Goal: Task Accomplishment & Management: Complete application form

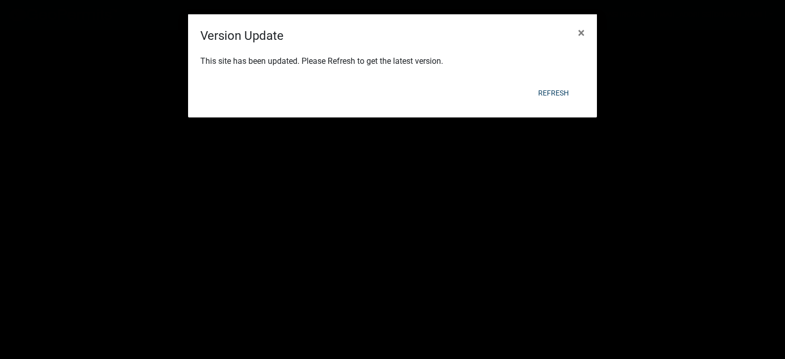
click at [551, 77] on div "This site has been updated. Please Refresh to get the latest version." at bounding box center [392, 62] width 409 height 35
click at [551, 81] on form "Version Update × This site has been updated. Please Refresh to get the latest v…" at bounding box center [392, 61] width 409 height 94
click at [550, 90] on button "Refresh" at bounding box center [553, 93] width 47 height 18
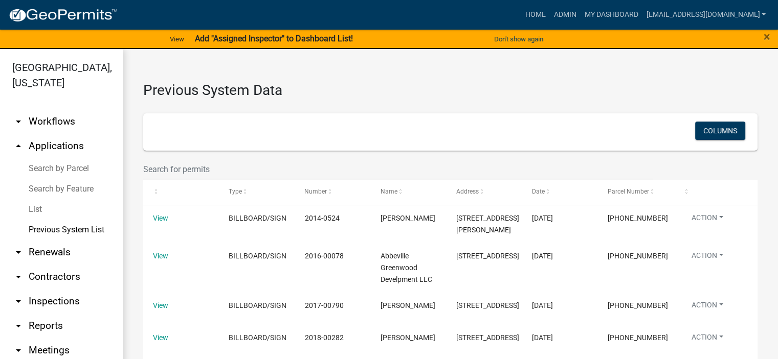
click at [34, 207] on link "List" at bounding box center [61, 209] width 123 height 20
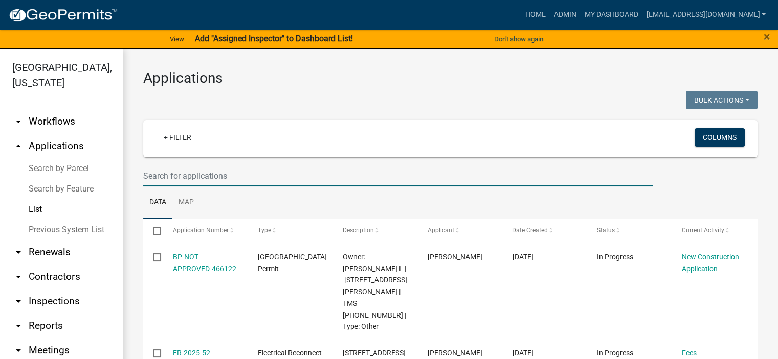
click at [247, 176] on input "text" at bounding box center [397, 176] width 509 height 21
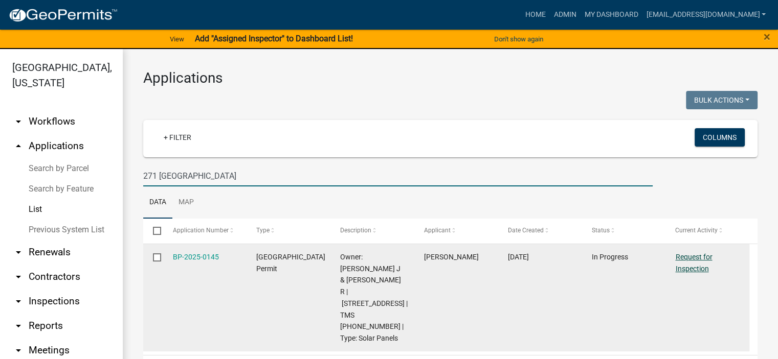
type input "271 [GEOGRAPHIC_DATA]"
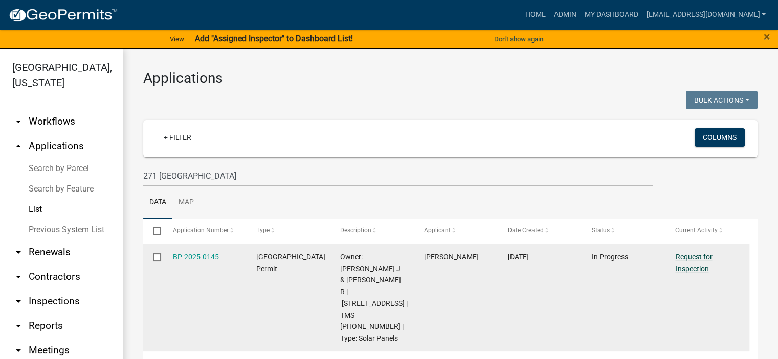
click at [693, 255] on link "Request for Inspection" at bounding box center [693, 263] width 37 height 20
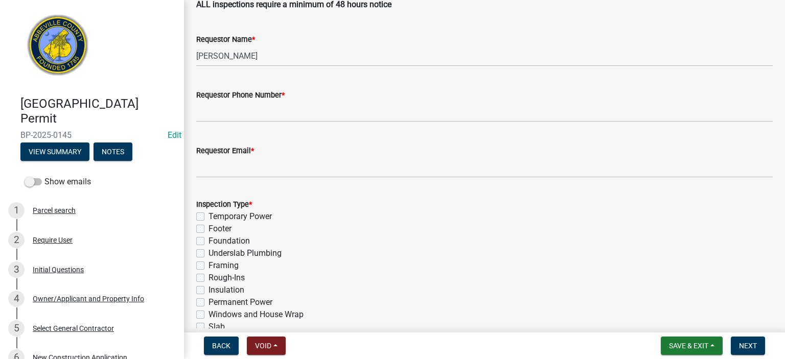
scroll to position [348, 0]
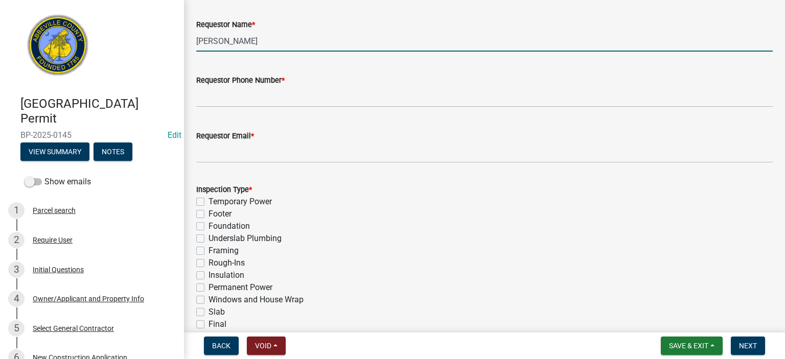
click at [305, 43] on input "[PERSON_NAME]" at bounding box center [484, 41] width 577 height 21
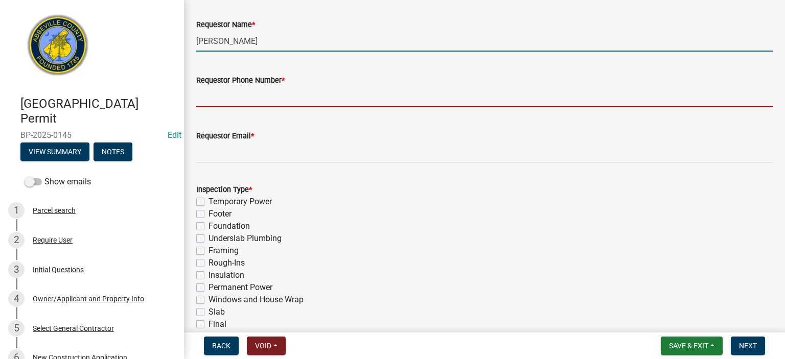
click at [283, 98] on input "Requestor Phone Number *" at bounding box center [484, 96] width 577 height 21
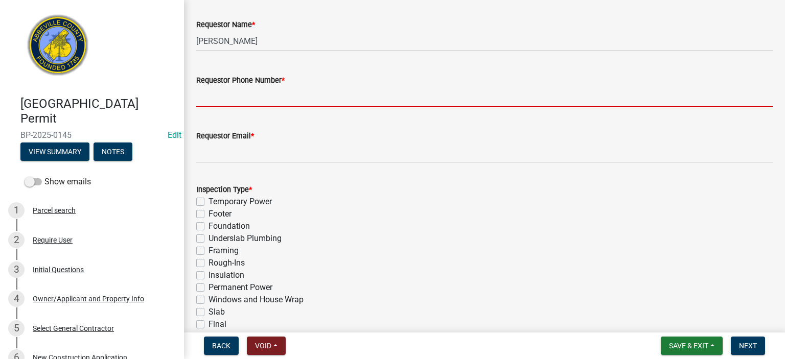
type input "8643662400"
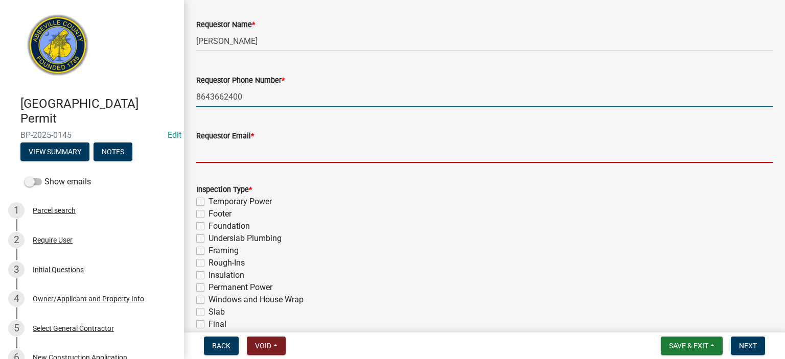
type input "[EMAIL_ADDRESS][DOMAIN_NAME]"
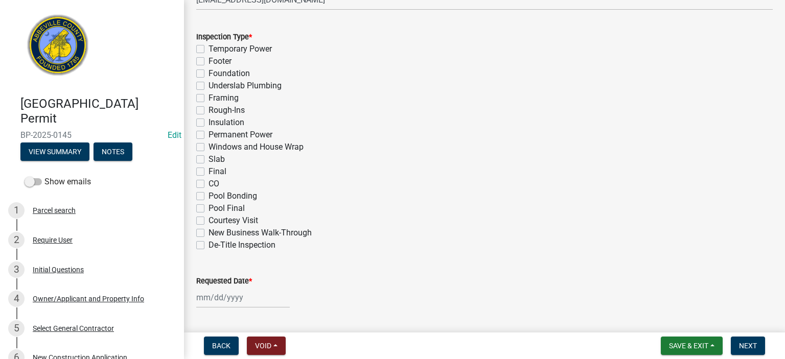
scroll to position [511, 0]
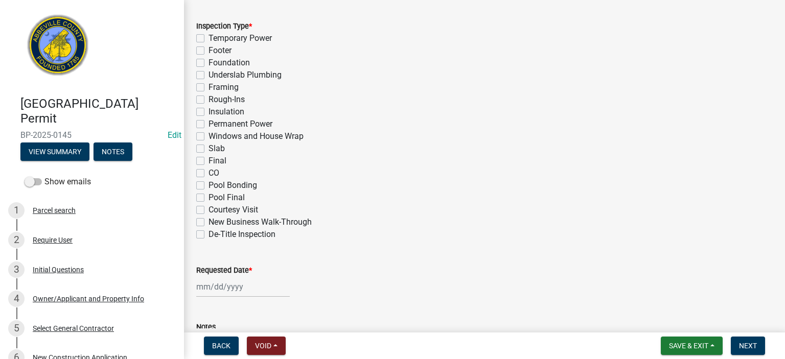
click at [209, 162] on label "Final" at bounding box center [218, 161] width 18 height 12
click at [209, 162] on input "Final" at bounding box center [212, 158] width 7 height 7
checkbox input "true"
checkbox input "false"
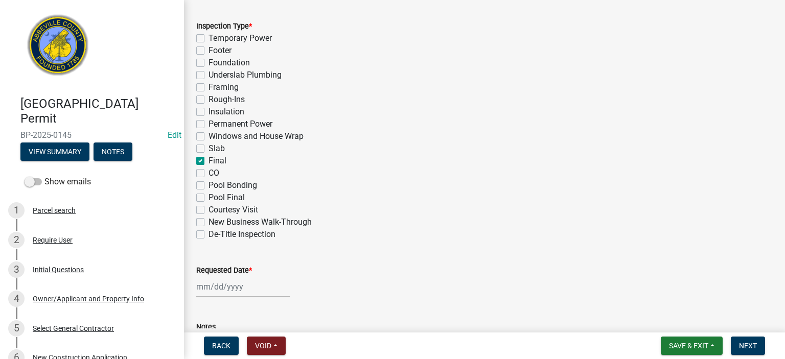
checkbox input "false"
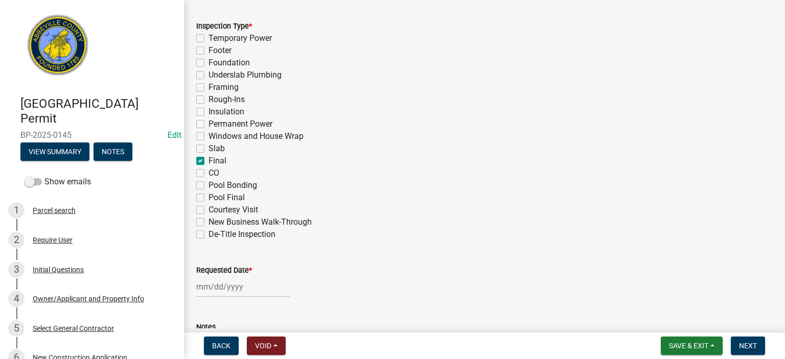
checkbox input "false"
checkbox input "true"
checkbox input "false"
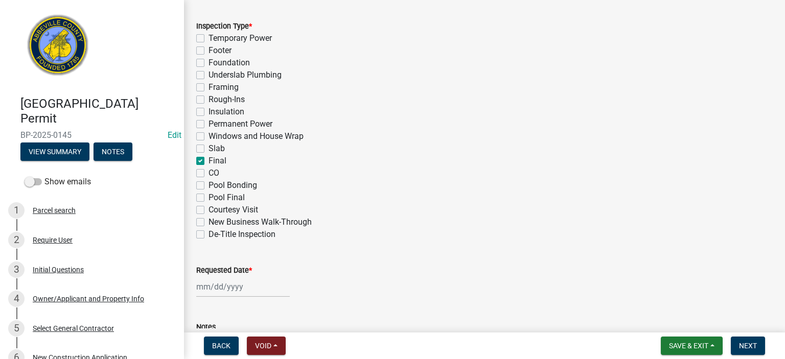
checkbox input "false"
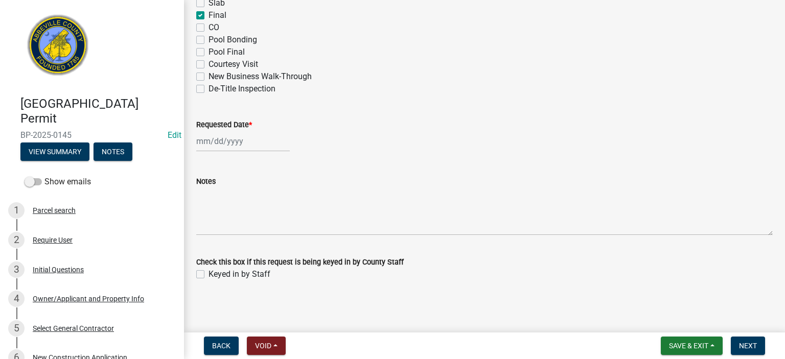
scroll to position [658, 0]
select select "8"
select select "2025"
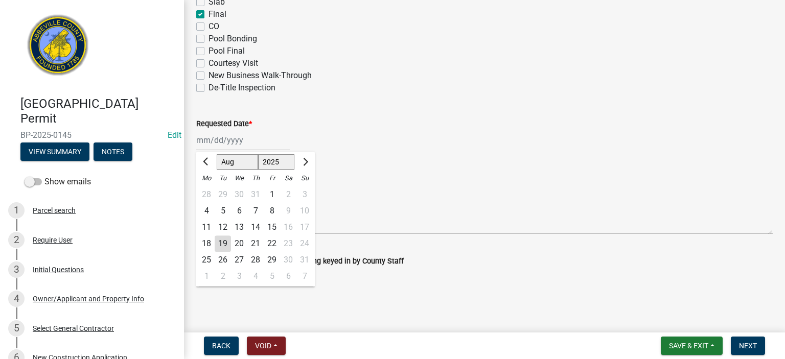
click at [247, 141] on div "[PERSON_NAME] Feb Mar Apr [PERSON_NAME][DATE] Oct Nov [DATE] 1526 1527 1528 152…" at bounding box center [243, 140] width 94 height 21
click at [223, 240] on div "19" at bounding box center [223, 244] width 16 height 16
type input "[DATE]"
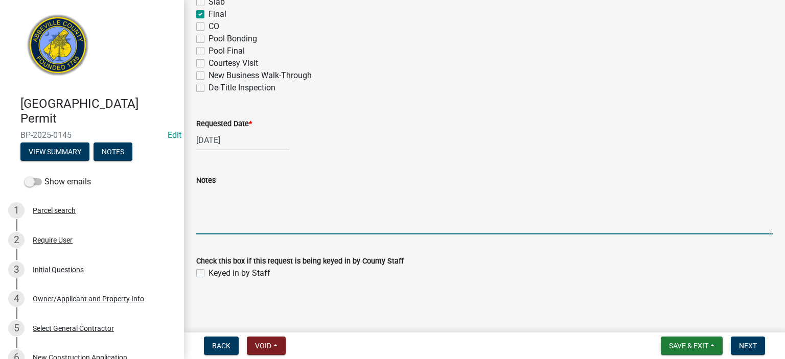
click at [220, 203] on textarea "Notes" at bounding box center [484, 211] width 577 height 48
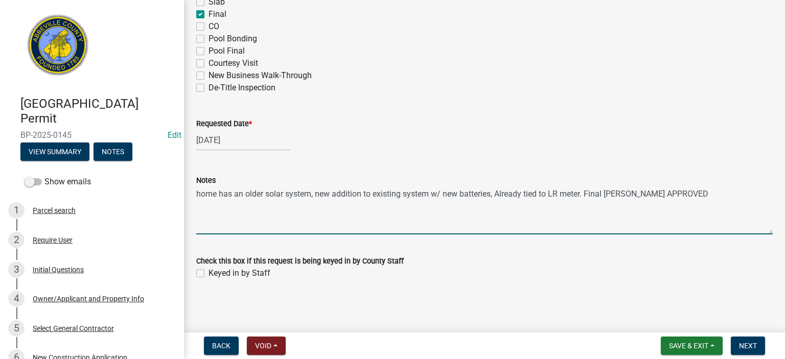
click at [620, 198] on textarea "home has an older solar system, new addition to existing system w/ new batterie…" at bounding box center [484, 211] width 577 height 48
type textarea "home has an older solar system, new addition to existing system w/ new batterie…"
click at [209, 272] on label "Keyed in by Staff" at bounding box center [240, 273] width 62 height 12
click at [209, 272] on input "Keyed in by Staff" at bounding box center [212, 270] width 7 height 7
checkbox input "true"
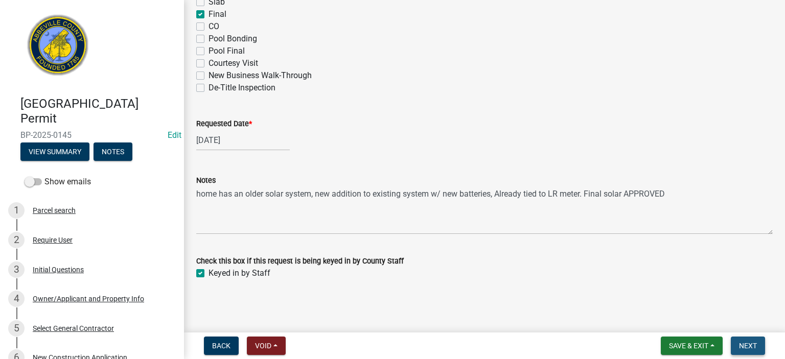
click at [747, 346] on span "Next" at bounding box center [748, 346] width 18 height 8
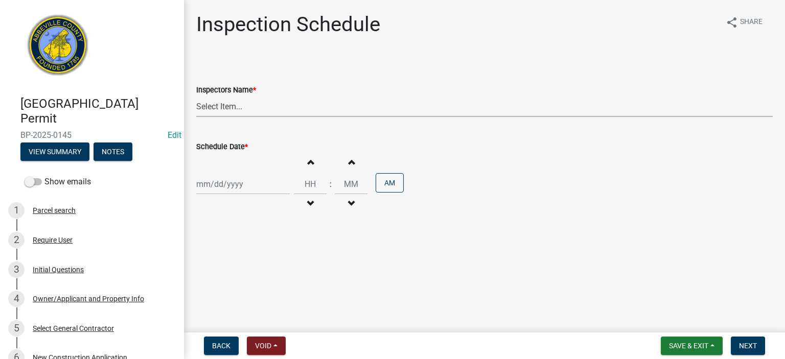
click at [285, 106] on select "Select Item... [EMAIL_ADDRESS][DOMAIN_NAME] ([PERSON_NAME]) [EMAIL_ADDRESS][DOM…" at bounding box center [484, 106] width 577 height 21
select select "56be3ac8-4e2d-49a7-9260-658958e29c03"
click at [196, 96] on select "Select Item... [EMAIL_ADDRESS][DOMAIN_NAME] ([PERSON_NAME]) [EMAIL_ADDRESS][DOM…" at bounding box center [484, 106] width 577 height 21
select select "8"
select select "2025"
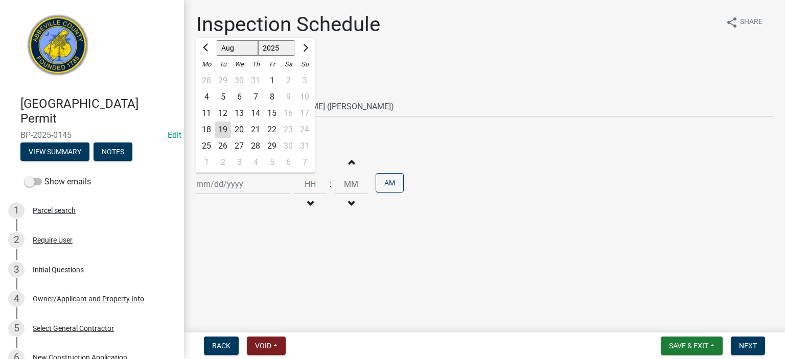
click at [274, 181] on div "[PERSON_NAME] Feb Mar Apr [PERSON_NAME][DATE] Oct Nov [DATE] 1526 1527 1528 152…" at bounding box center [243, 184] width 94 height 21
click at [225, 129] on div "19" at bounding box center [223, 130] width 16 height 16
type input "[DATE]"
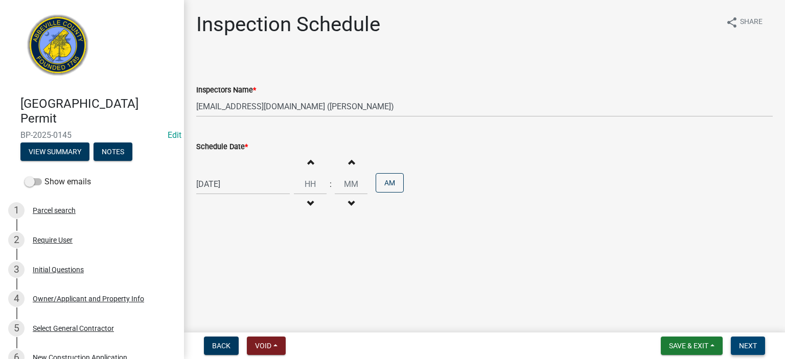
click at [750, 343] on span "Next" at bounding box center [748, 346] width 18 height 8
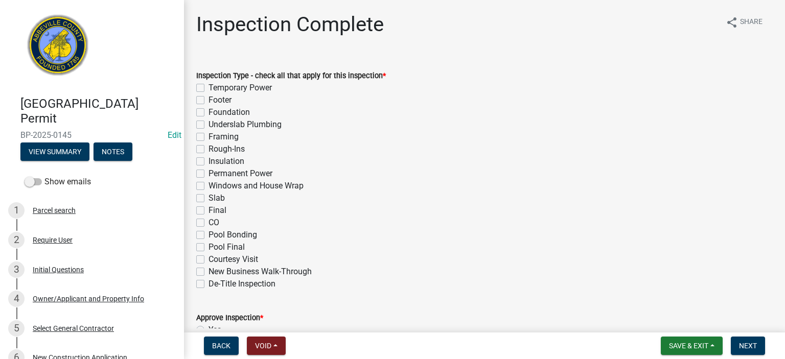
click at [209, 208] on label "Final" at bounding box center [218, 210] width 18 height 12
click at [209, 208] on input "Final" at bounding box center [212, 207] width 7 height 7
checkbox input "true"
checkbox input "false"
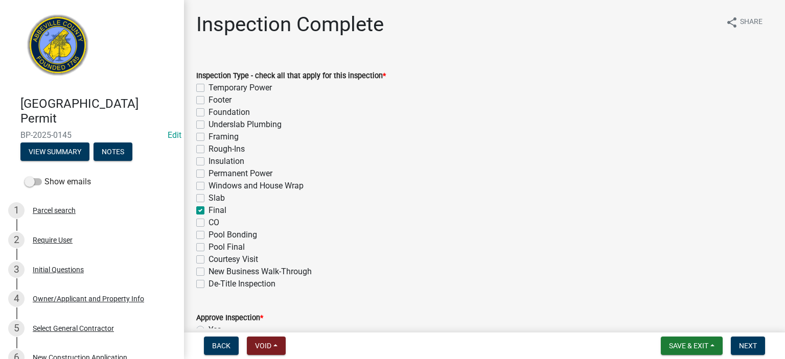
checkbox input "false"
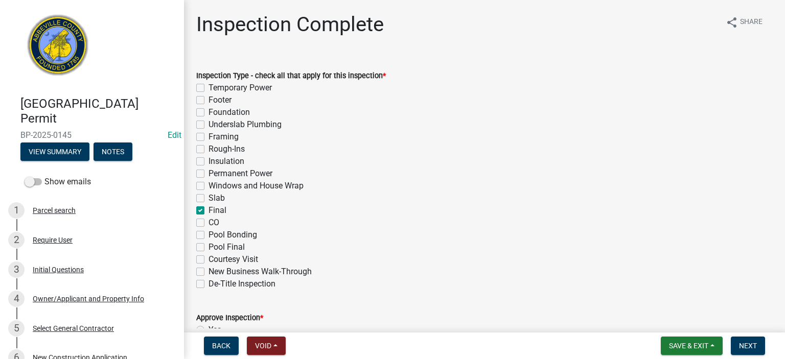
checkbox input "false"
checkbox input "true"
checkbox input "false"
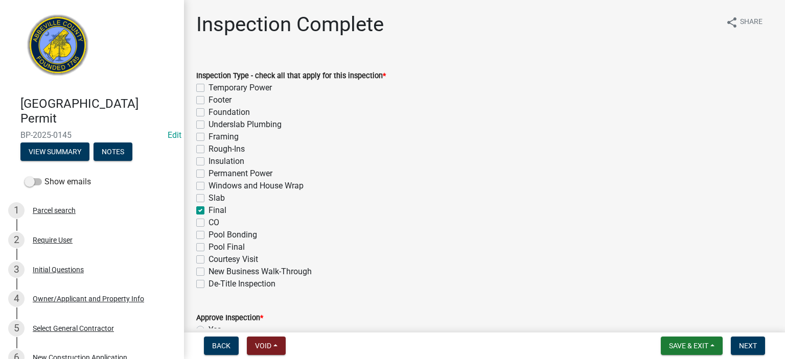
checkbox input "false"
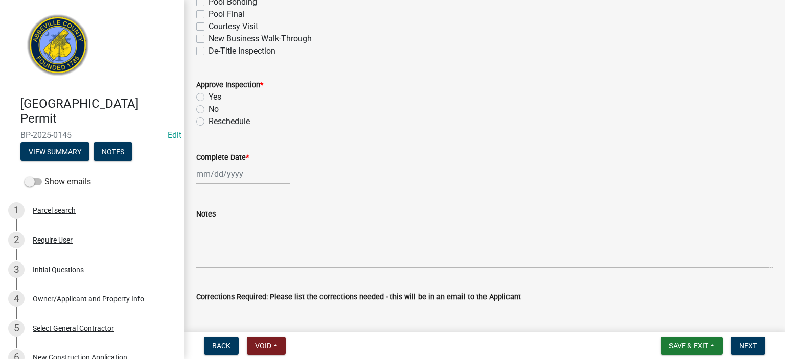
scroll to position [245, 0]
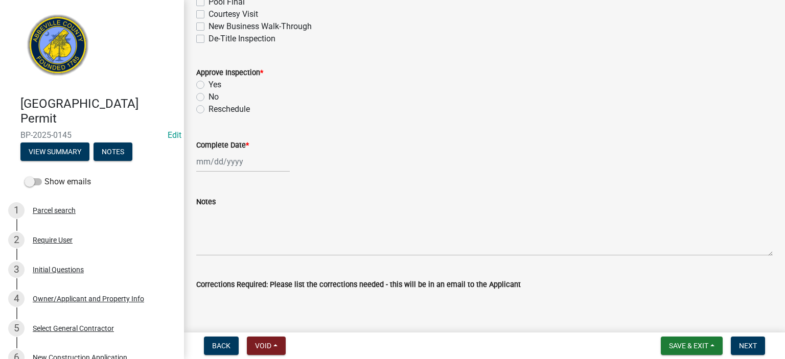
click at [209, 86] on label "Yes" at bounding box center [215, 85] width 13 height 12
click at [209, 85] on input "Yes" at bounding box center [212, 82] width 7 height 7
radio input "true"
select select "8"
select select "2025"
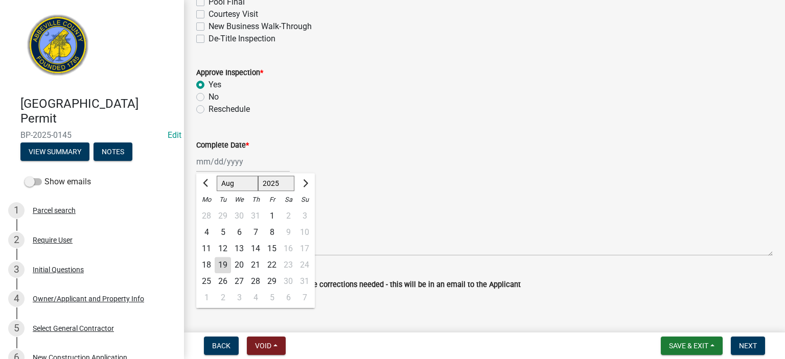
click at [256, 168] on div "[PERSON_NAME] Feb Mar Apr [PERSON_NAME][DATE] Oct Nov [DATE] 1526 1527 1528 152…" at bounding box center [243, 161] width 94 height 21
click at [218, 263] on div "19" at bounding box center [223, 265] width 16 height 16
type input "[DATE]"
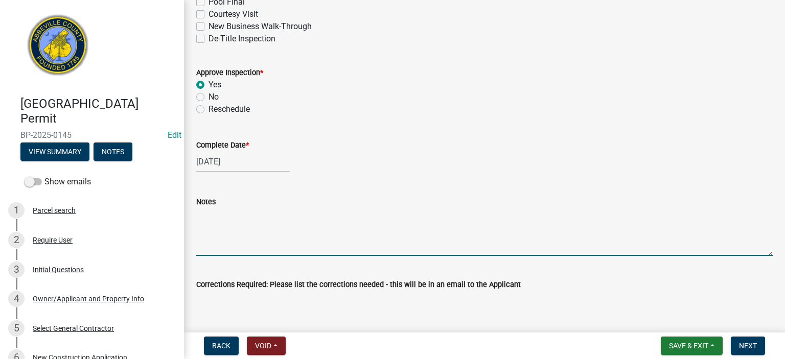
click at [216, 226] on textarea "Notes" at bounding box center [484, 232] width 577 height 48
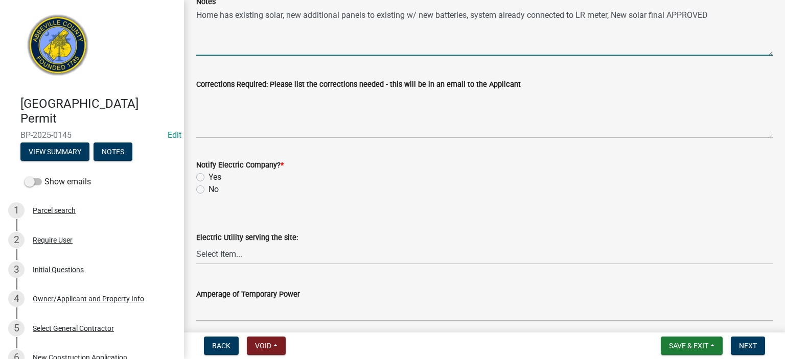
scroll to position [450, 0]
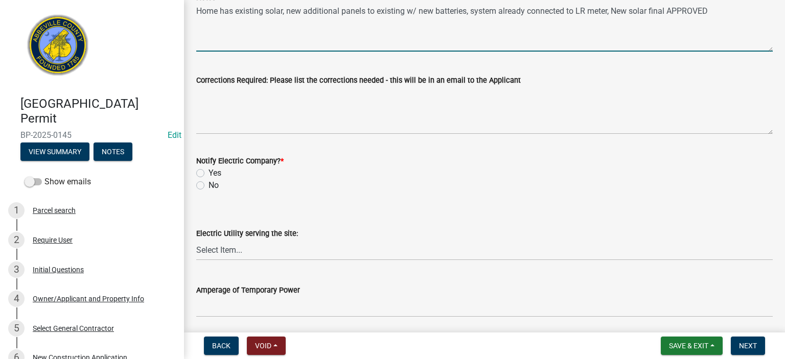
type textarea "Home has existing solar, new additional panels to existing w/ new batteries, sy…"
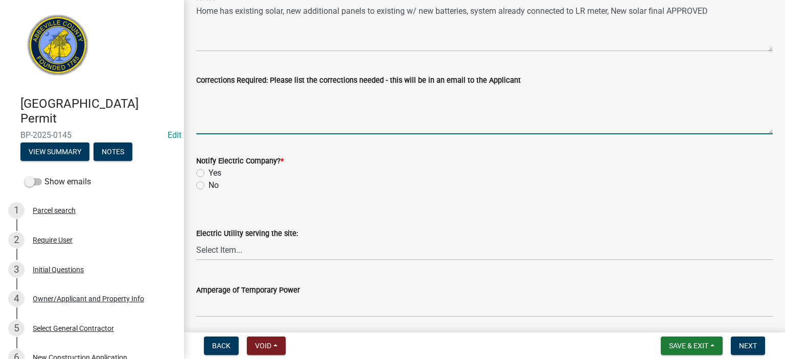
click at [284, 94] on textarea "Corrections Required: Please list the corrections needed - this will be in an e…" at bounding box center [484, 110] width 577 height 48
type textarea "none"
click at [209, 187] on label "No" at bounding box center [214, 185] width 10 height 12
click at [209, 186] on input "No" at bounding box center [212, 182] width 7 height 7
radio input "true"
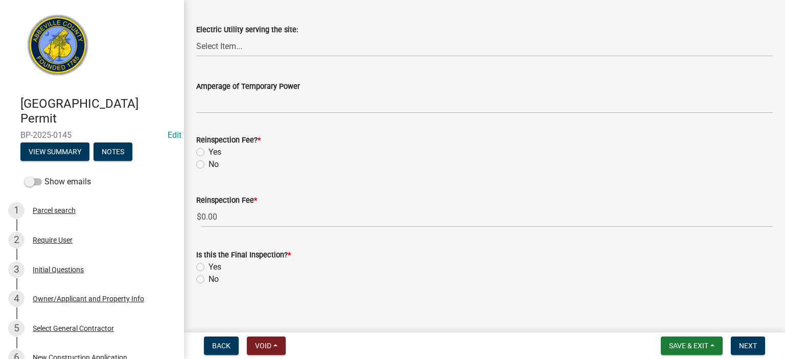
scroll to position [660, 0]
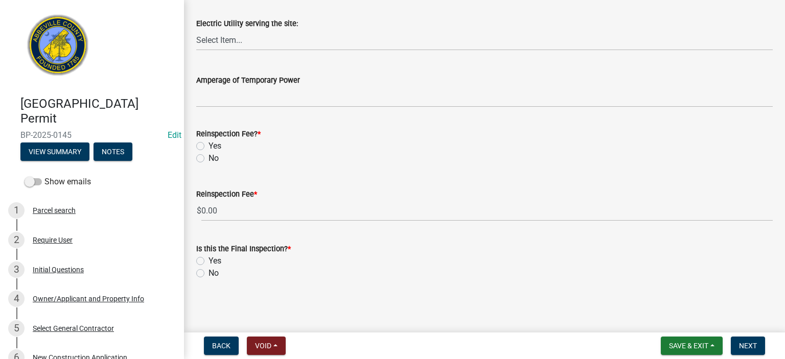
click at [209, 159] on label "No" at bounding box center [214, 158] width 10 height 12
click at [209, 159] on input "No" at bounding box center [212, 155] width 7 height 7
radio input "true"
click at [209, 262] on label "Yes" at bounding box center [215, 261] width 13 height 12
click at [209, 262] on input "Yes" at bounding box center [212, 258] width 7 height 7
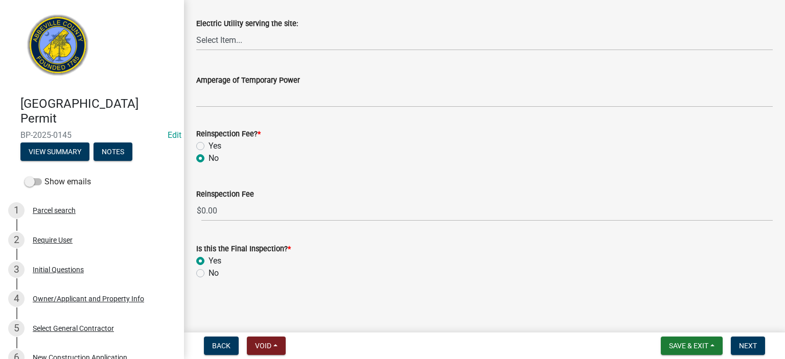
radio input "true"
click at [746, 346] on span "Next" at bounding box center [748, 346] width 18 height 8
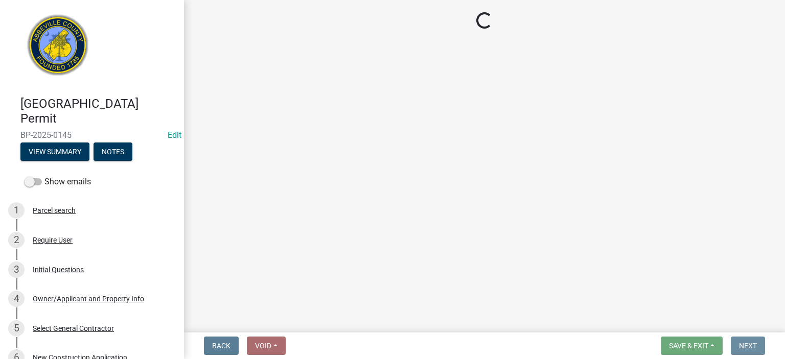
scroll to position [0, 0]
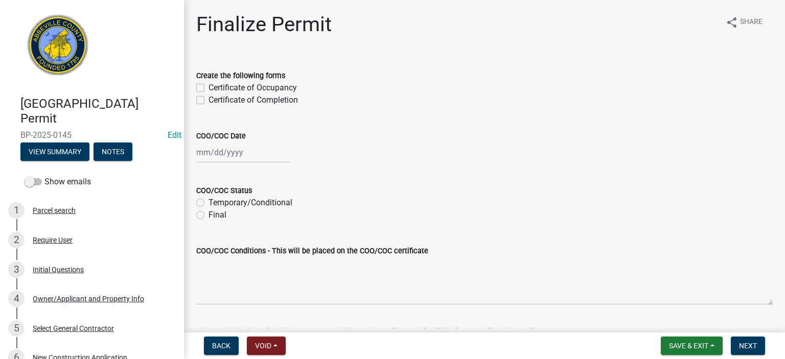
click at [209, 100] on label "Certificate of Completion" at bounding box center [253, 100] width 89 height 12
click at [209, 100] on input "Certificate of Completion" at bounding box center [212, 97] width 7 height 7
checkbox input "true"
checkbox input "false"
checkbox input "true"
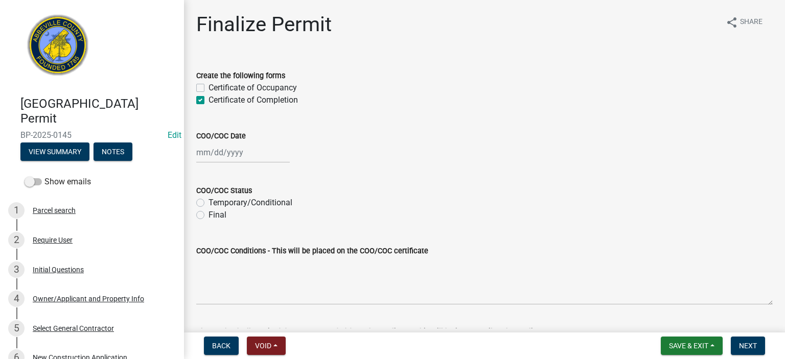
select select "8"
select select "2025"
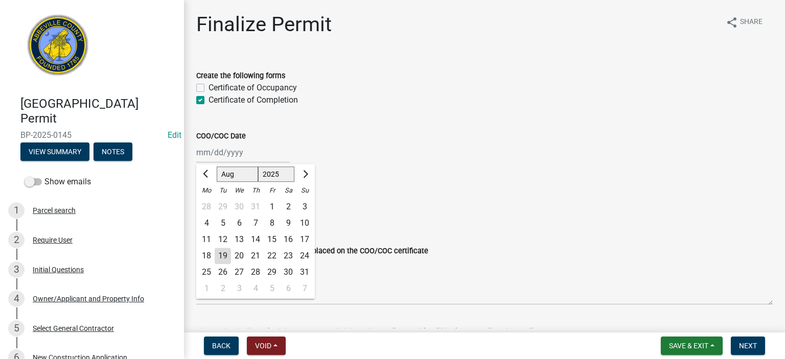
click at [255, 155] on div "[PERSON_NAME] Feb Mar Apr [PERSON_NAME][DATE] Oct Nov [DATE] 1526 1527 1528 152…" at bounding box center [243, 152] width 94 height 21
click at [224, 257] on div "19" at bounding box center [223, 256] width 16 height 16
type input "[DATE]"
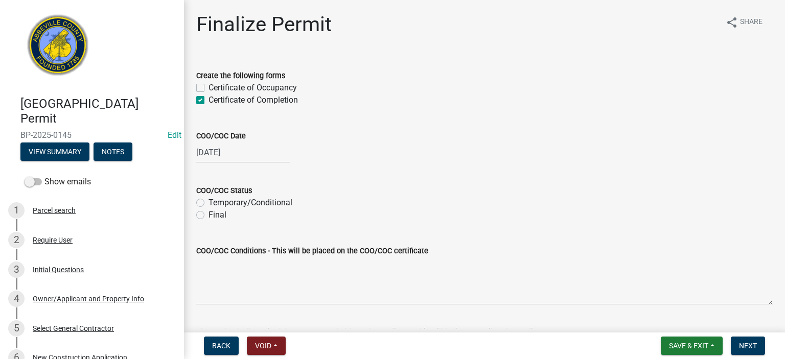
click at [209, 215] on label "Final" at bounding box center [218, 215] width 18 height 12
click at [209, 215] on input "Final" at bounding box center [212, 212] width 7 height 7
radio input "true"
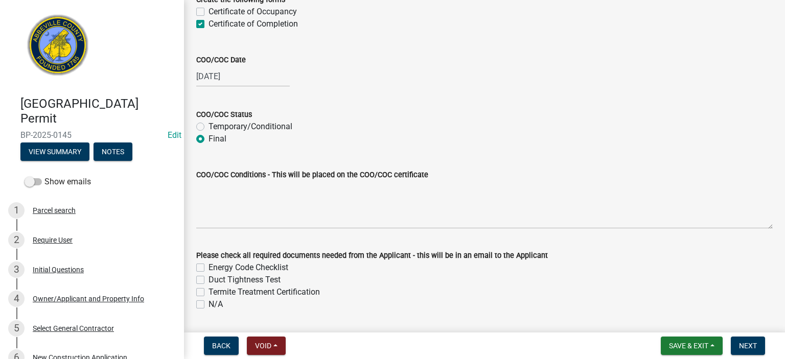
scroll to position [107, 0]
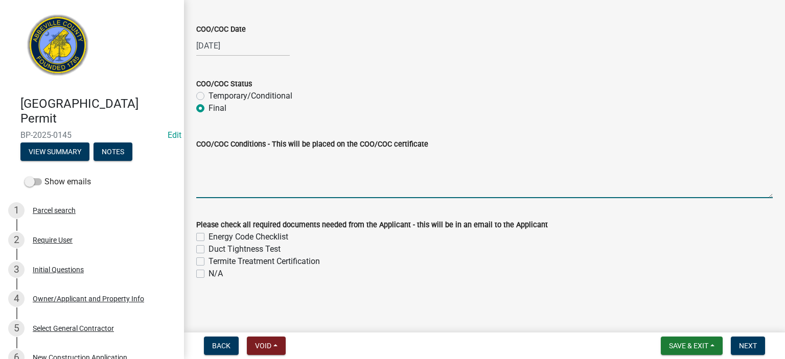
click at [276, 171] on textarea "COO/COC Conditions - This will be placed on the COO/COC certificate" at bounding box center [484, 174] width 577 height 48
type textarea "additional panels and new batteries to existing system"
click at [209, 275] on label "N/A" at bounding box center [216, 274] width 14 height 12
click at [209, 275] on input "N/A" at bounding box center [212, 271] width 7 height 7
checkbox input "true"
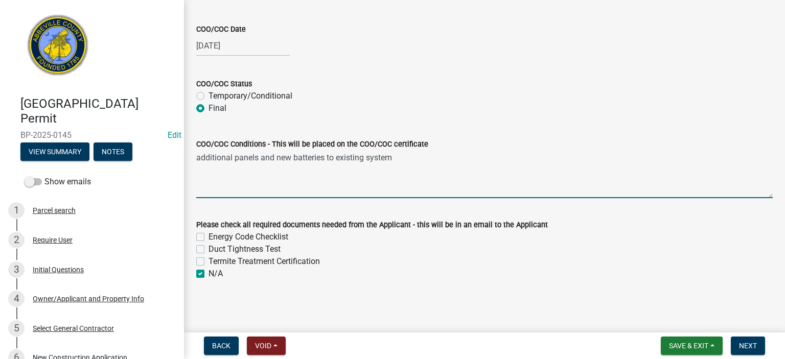
checkbox input "false"
checkbox input "true"
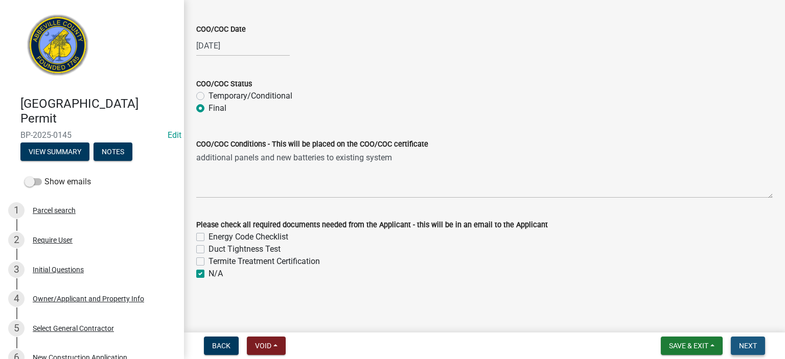
click at [745, 343] on span "Next" at bounding box center [748, 346] width 18 height 8
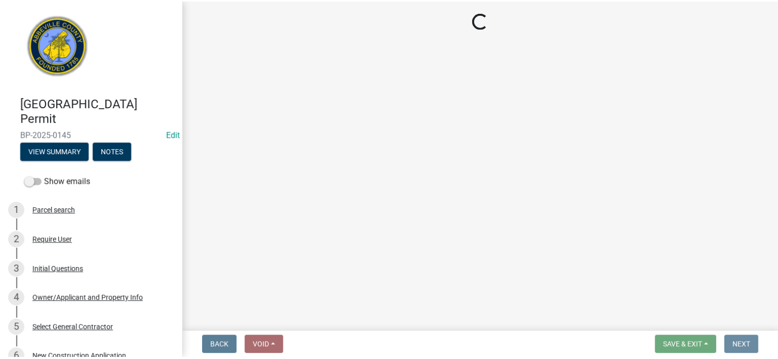
scroll to position [0, 0]
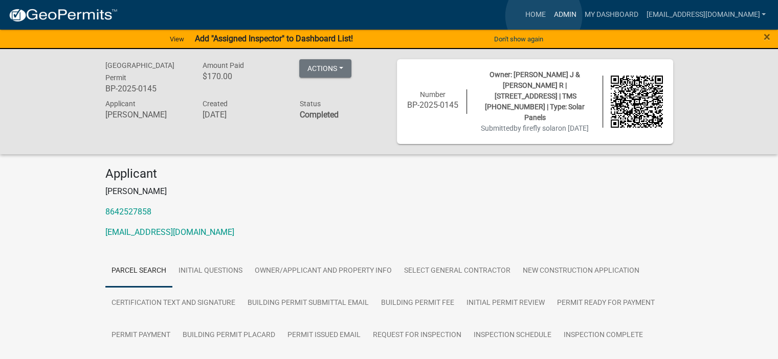
click at [549, 16] on link "Admin" at bounding box center [564, 14] width 31 height 19
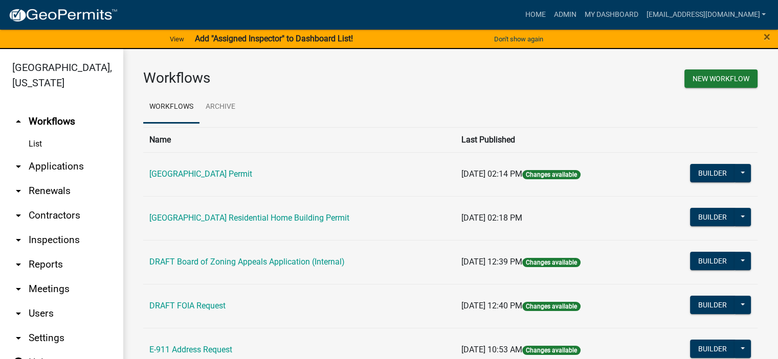
click at [51, 165] on link "arrow_drop_down Applications" at bounding box center [61, 166] width 123 height 25
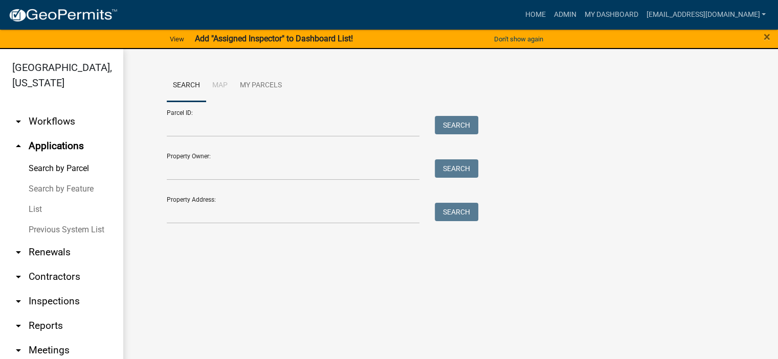
click at [35, 208] on link "List" at bounding box center [61, 209] width 123 height 20
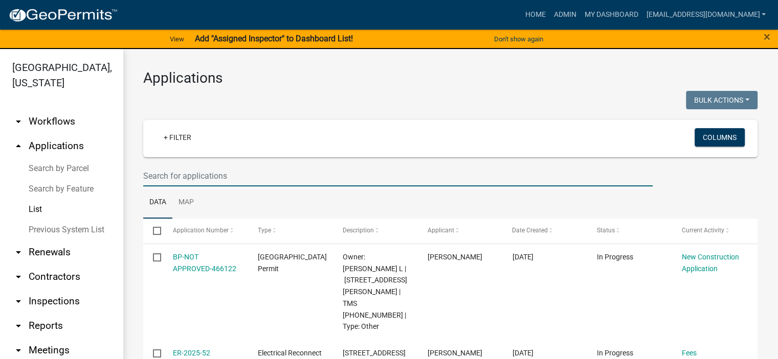
click at [239, 175] on input "text" at bounding box center [397, 176] width 509 height 21
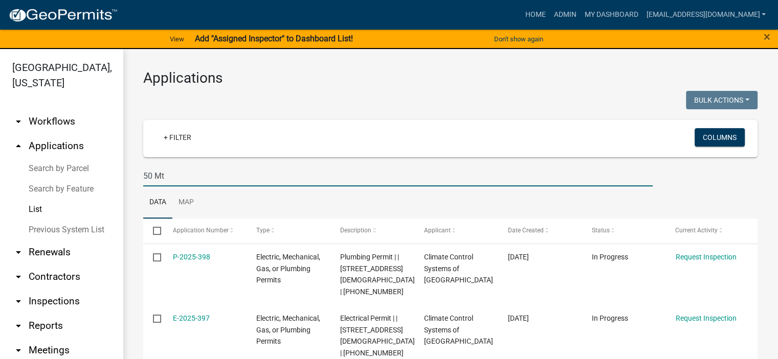
scroll to position [12, 0]
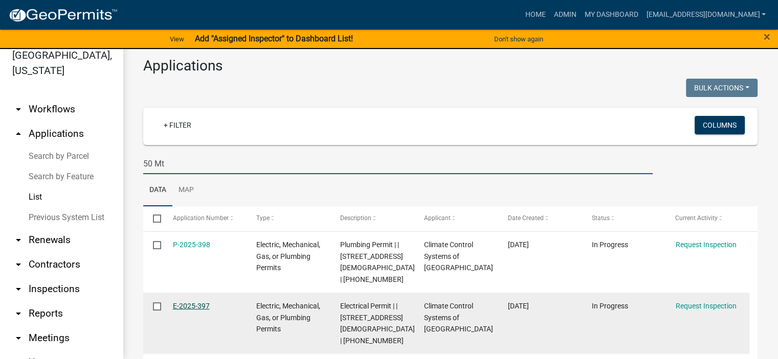
type input "50 Mt"
click at [181, 302] on link "E-2025-397" at bounding box center [191, 306] width 37 height 8
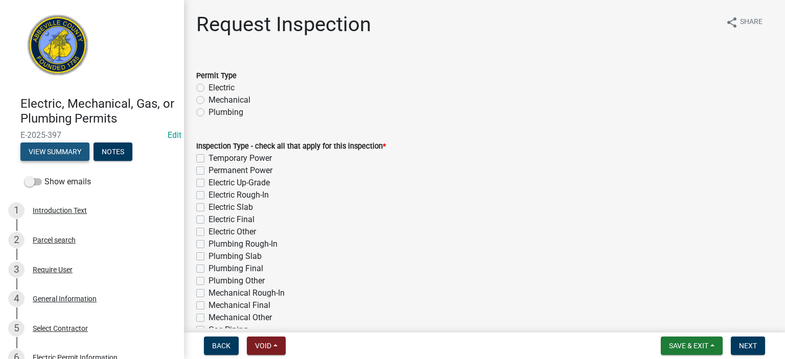
click at [66, 151] on button "View Summary" at bounding box center [54, 152] width 69 height 18
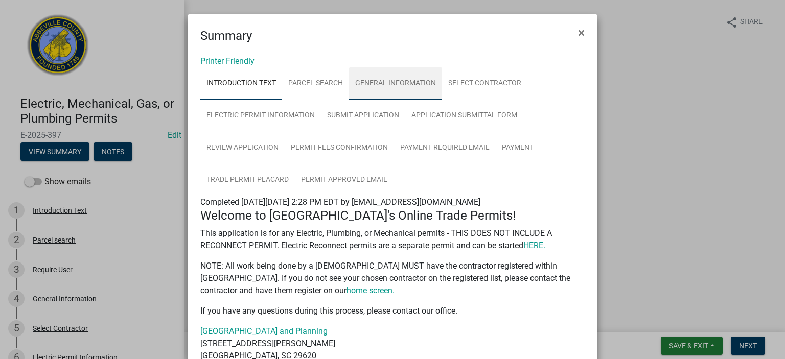
click at [387, 81] on link "General Information" at bounding box center [395, 83] width 93 height 33
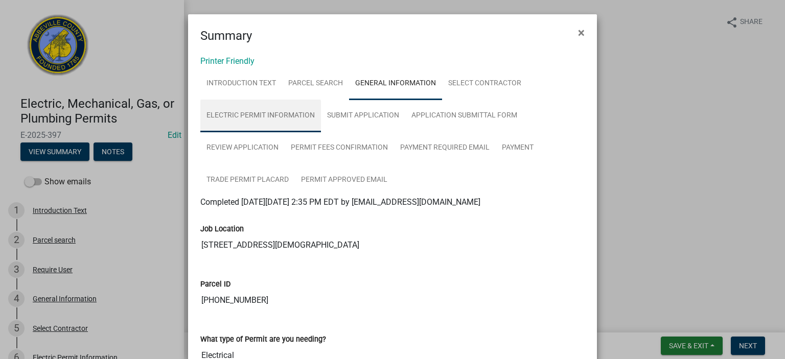
click at [266, 115] on link "Electric Permit Information" at bounding box center [260, 116] width 121 height 33
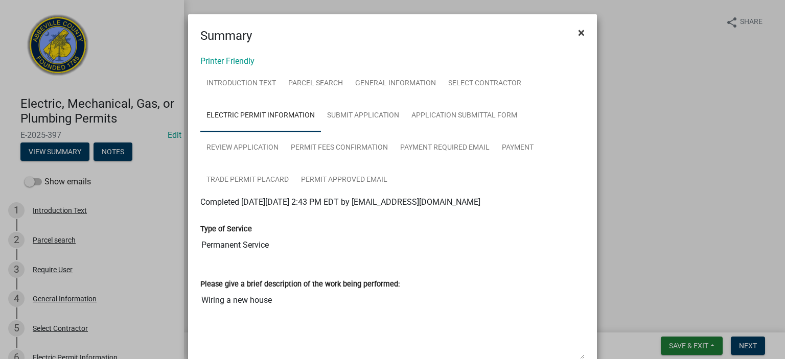
click at [578, 28] on span "×" at bounding box center [581, 33] width 7 height 14
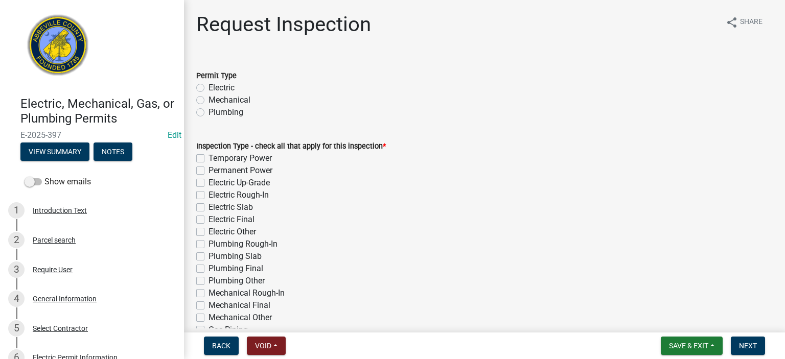
click at [209, 84] on label "Electric" at bounding box center [222, 88] width 26 height 12
click at [209, 84] on input "Electric" at bounding box center [212, 85] width 7 height 7
radio input "true"
click at [209, 162] on label "Temporary Power" at bounding box center [240, 158] width 63 height 12
click at [209, 159] on input "Temporary Power" at bounding box center [212, 155] width 7 height 7
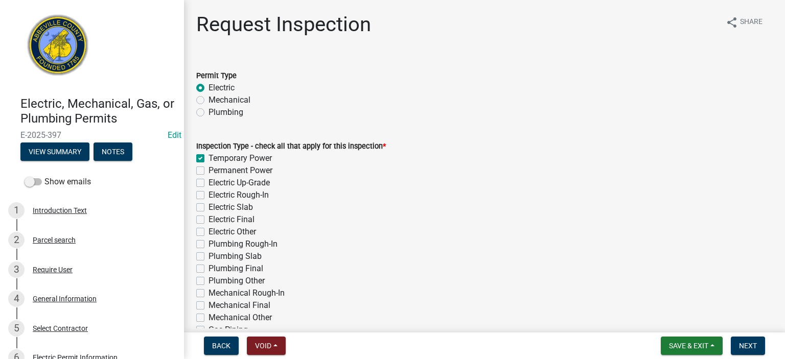
checkbox input "true"
checkbox input "false"
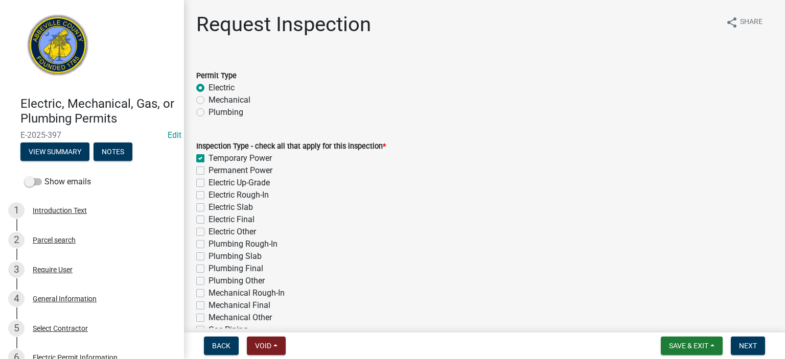
checkbox input "false"
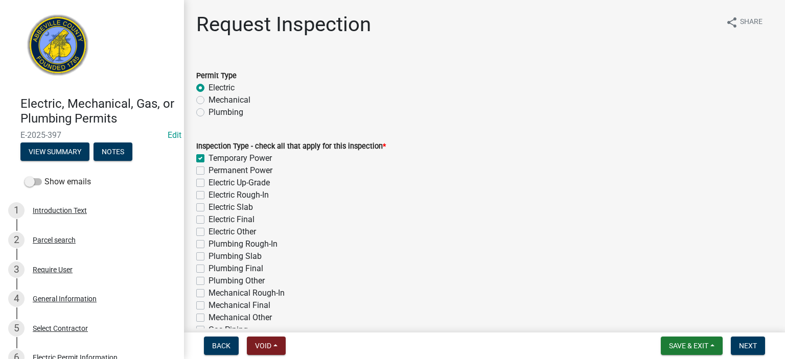
checkbox input "false"
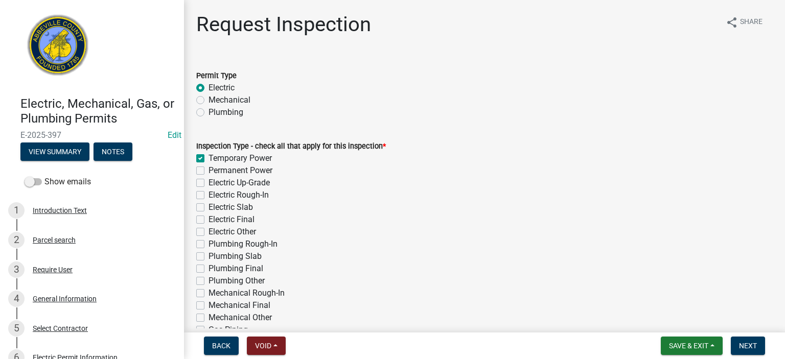
checkbox input "false"
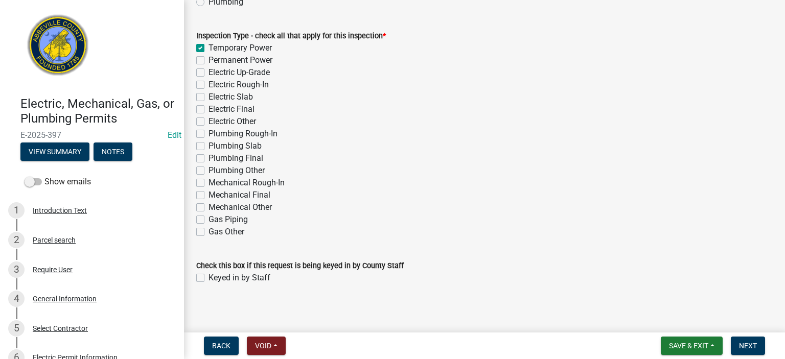
scroll to position [115, 0]
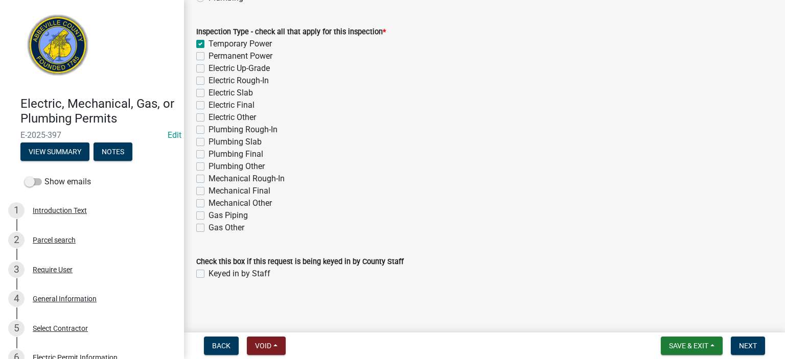
click at [206, 272] on div "Keyed in by Staff" at bounding box center [484, 274] width 577 height 12
click at [209, 274] on label "Keyed in by Staff" at bounding box center [240, 274] width 62 height 12
click at [209, 274] on input "Keyed in by Staff" at bounding box center [212, 271] width 7 height 7
checkbox input "true"
click at [749, 342] on span "Next" at bounding box center [748, 346] width 18 height 8
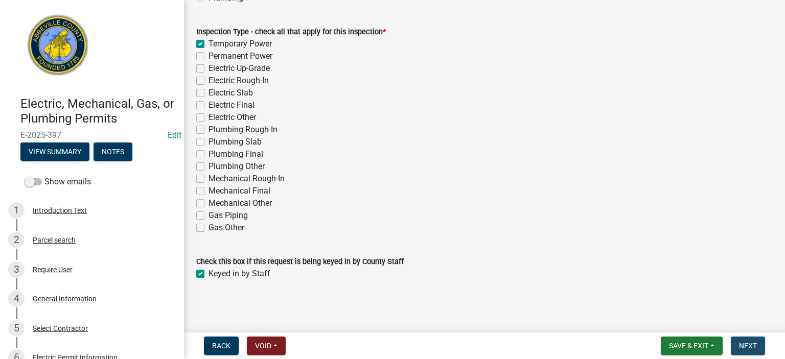
scroll to position [0, 0]
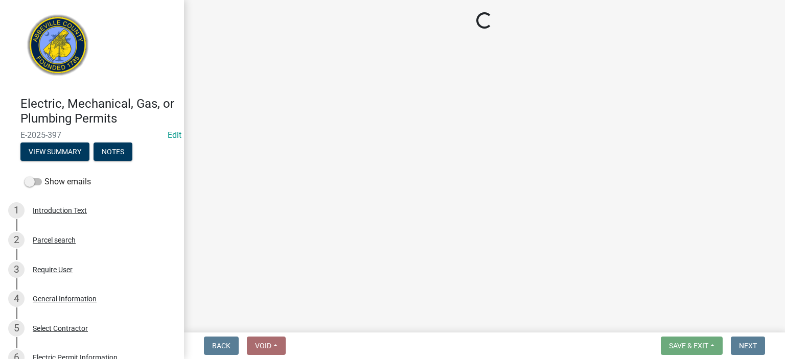
select select "896ec84b-7942-43b9-a78d-4f1554b7930c"
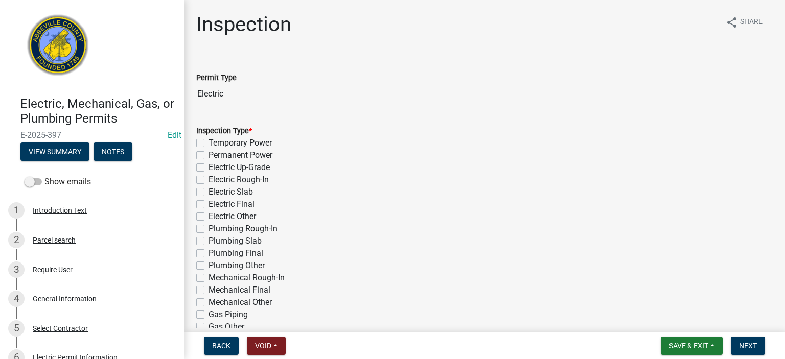
click at [209, 142] on label "Temporary Power" at bounding box center [240, 143] width 63 height 12
click at [209, 142] on input "Temporary Power" at bounding box center [212, 140] width 7 height 7
checkbox input "true"
checkbox input "false"
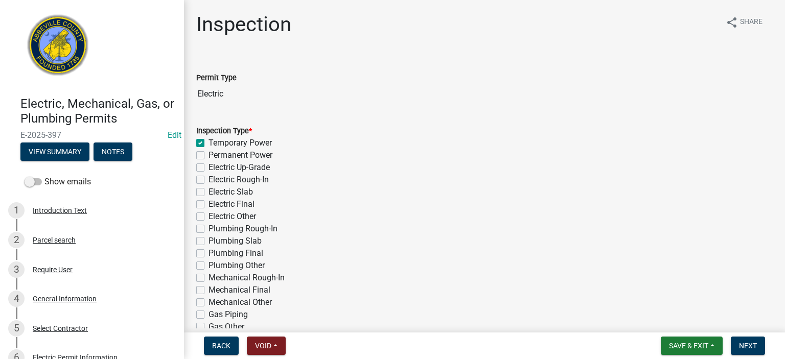
checkbox input "false"
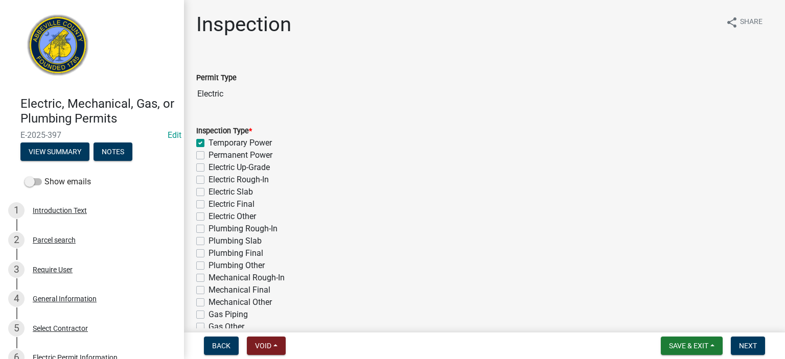
checkbox input "false"
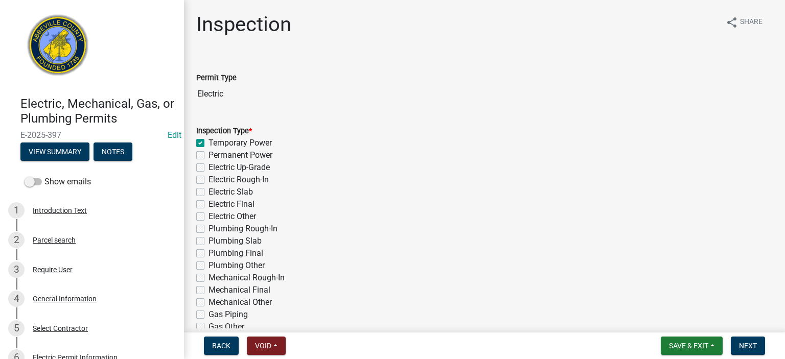
checkbox input "false"
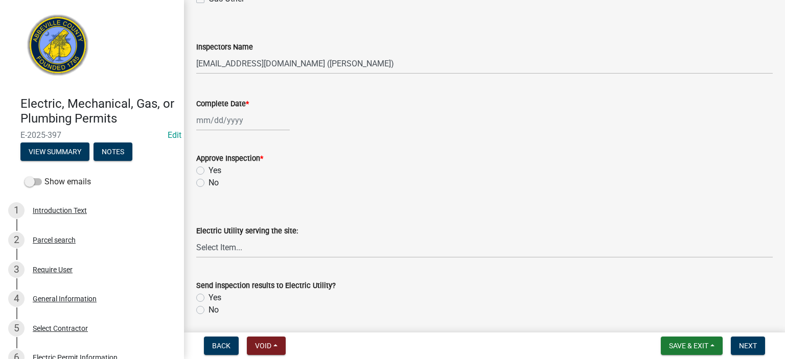
scroll to position [348, 0]
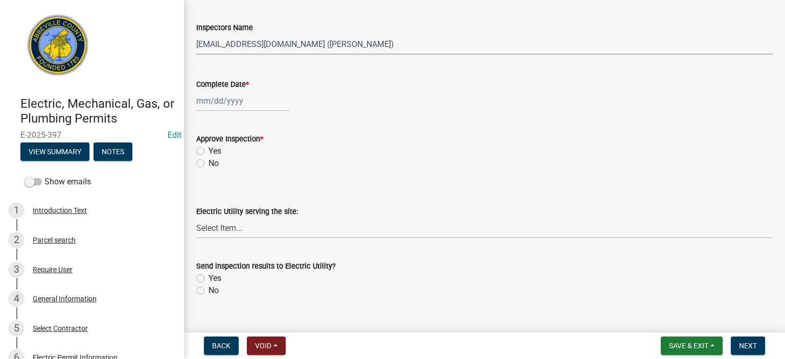
click at [391, 47] on select "Select Item... [EMAIL_ADDRESS][DOMAIN_NAME] ([PERSON_NAME]) [EMAIL_ADDRESS][DOM…" at bounding box center [484, 44] width 577 height 21
select select "56be3ac8-4e2d-49a7-9260-658958e29c03"
click at [196, 34] on select "Select Item... [EMAIL_ADDRESS][DOMAIN_NAME] ([PERSON_NAME]) [EMAIL_ADDRESS][DOM…" at bounding box center [484, 44] width 577 height 21
select select "8"
select select "2025"
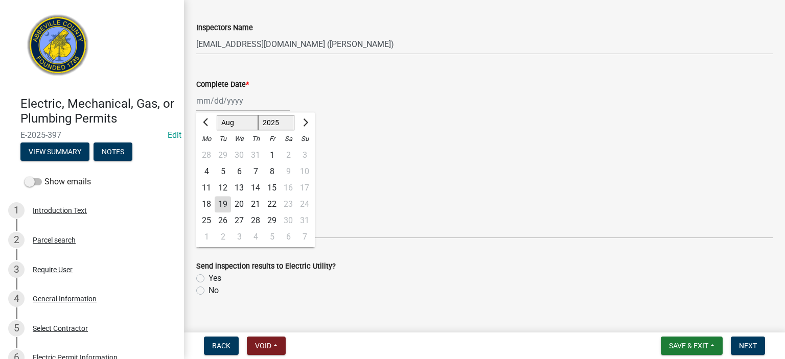
click at [253, 104] on div "[PERSON_NAME] Feb Mar Apr [PERSON_NAME][DATE] Oct Nov [DATE] 1526 1527 1528 152…" at bounding box center [243, 100] width 94 height 21
click at [225, 200] on div "19" at bounding box center [223, 204] width 16 height 16
type input "[DATE]"
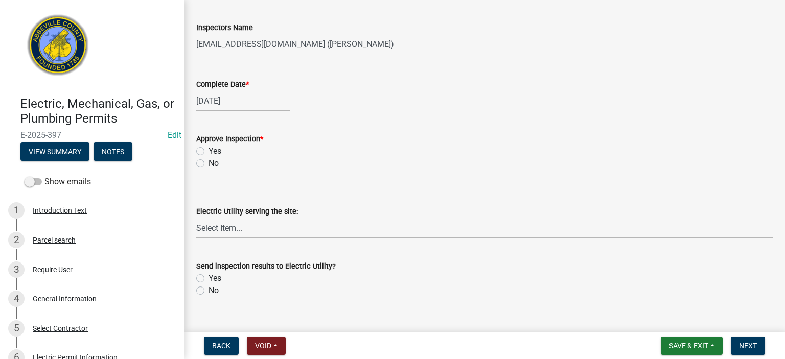
click at [209, 149] on label "Yes" at bounding box center [215, 151] width 13 height 12
click at [209, 149] on input "Yes" at bounding box center [212, 148] width 7 height 7
radio input "true"
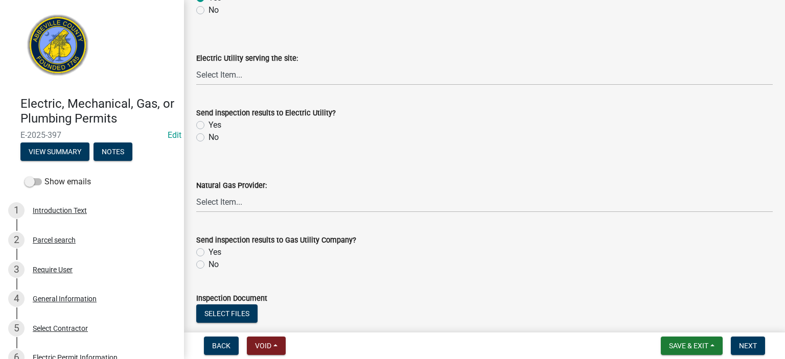
scroll to position [511, 0]
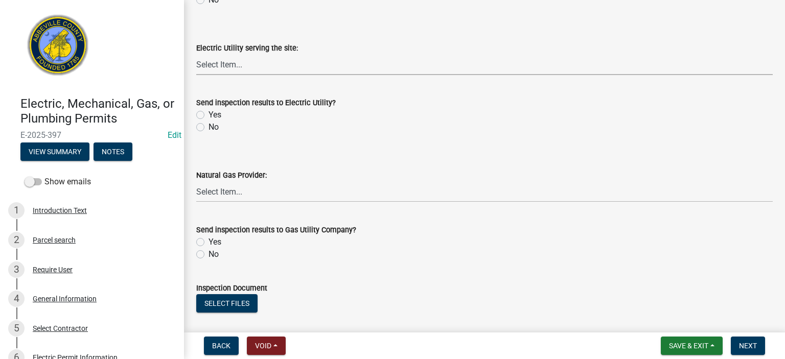
click at [277, 61] on select "Select Item... Little River Electric Co-Op Laurens Electric Co-Op Duke Energy D…" at bounding box center [484, 64] width 577 height 21
click at [196, 54] on select "Select Item... Little River Electric Co-Op Laurens Electric Co-Op Duke Energy D…" at bounding box center [484, 64] width 577 height 21
select select "bd80ec07-8d03-48b2-b776-9846ceba1ce7"
click at [209, 114] on label "Yes" at bounding box center [215, 115] width 13 height 12
click at [209, 114] on input "Yes" at bounding box center [212, 112] width 7 height 7
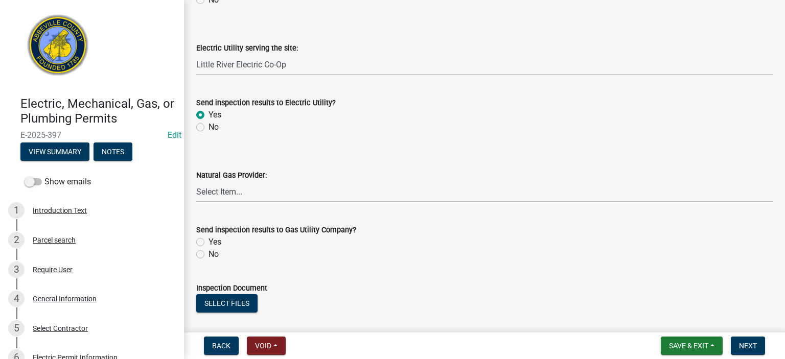
radio input "true"
click at [209, 256] on label "No" at bounding box center [214, 254] width 10 height 12
click at [209, 255] on input "No" at bounding box center [212, 251] width 7 height 7
radio input "true"
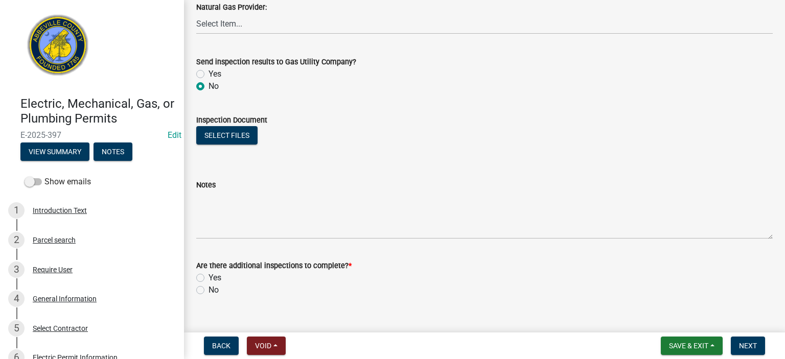
scroll to position [696, 0]
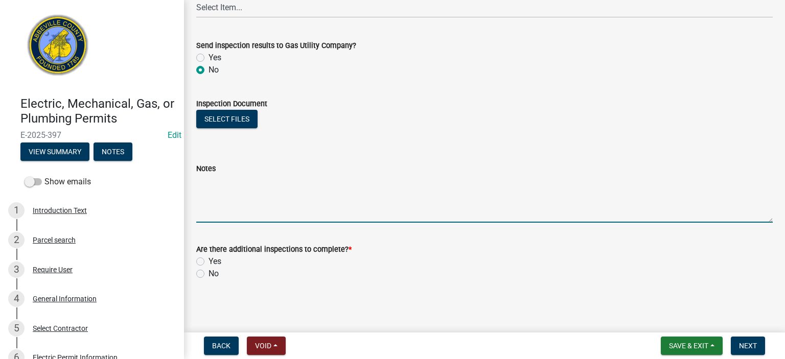
click at [227, 184] on textarea "Notes" at bounding box center [484, 199] width 577 height 48
type textarea "Midwest box/ meter base, w/ gfi rec, one ground rod, pole braced APPROVED for t…"
click at [209, 262] on label "Yes" at bounding box center [215, 262] width 13 height 12
click at [209, 262] on input "Yes" at bounding box center [212, 259] width 7 height 7
radio input "true"
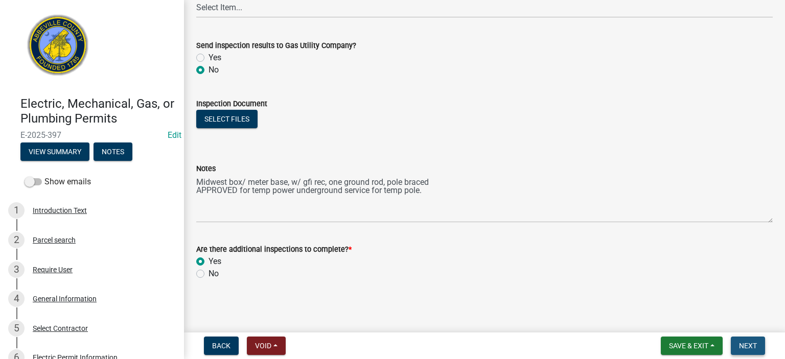
click at [756, 342] on span "Next" at bounding box center [748, 346] width 18 height 8
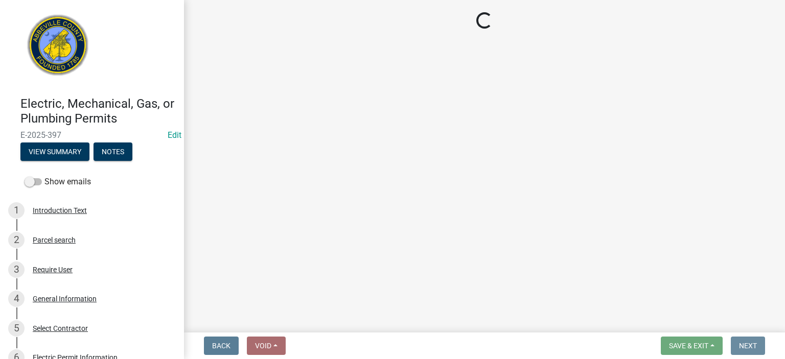
scroll to position [0, 0]
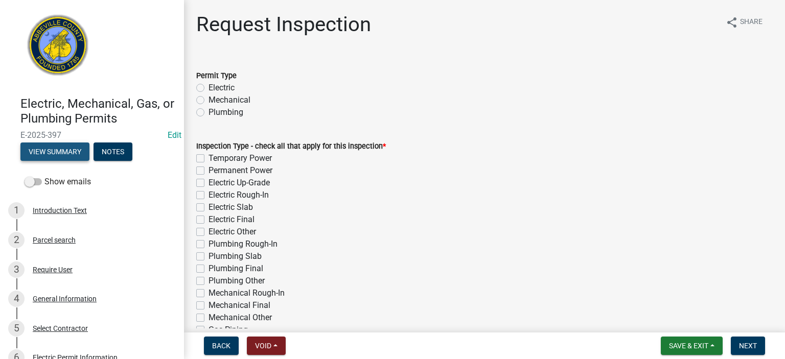
click at [59, 147] on button "View Summary" at bounding box center [54, 152] width 69 height 18
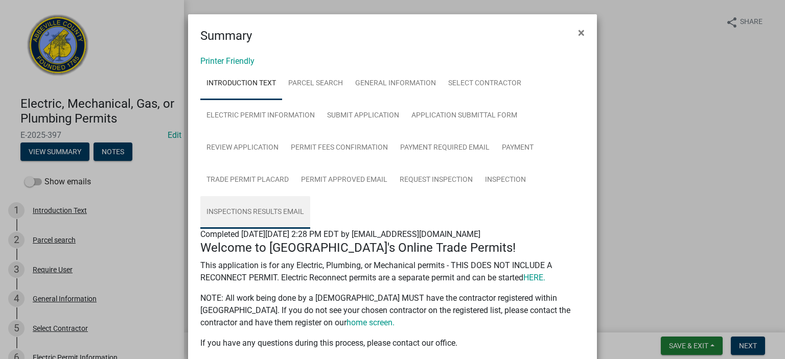
click at [277, 210] on link "Inspections Results Email" at bounding box center [255, 212] width 110 height 33
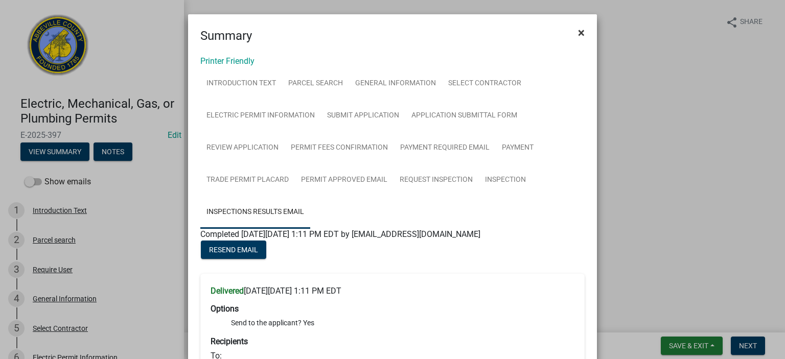
click at [579, 30] on span "×" at bounding box center [581, 33] width 7 height 14
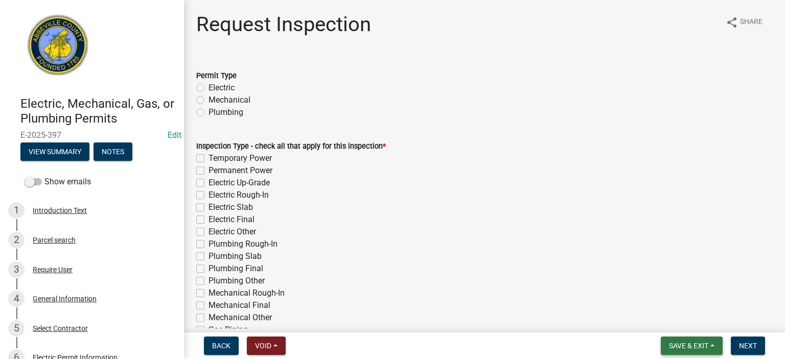
click at [689, 346] on span "Save & Exit" at bounding box center [688, 346] width 39 height 8
click at [684, 318] on button "Save & Exit" at bounding box center [682, 319] width 82 height 25
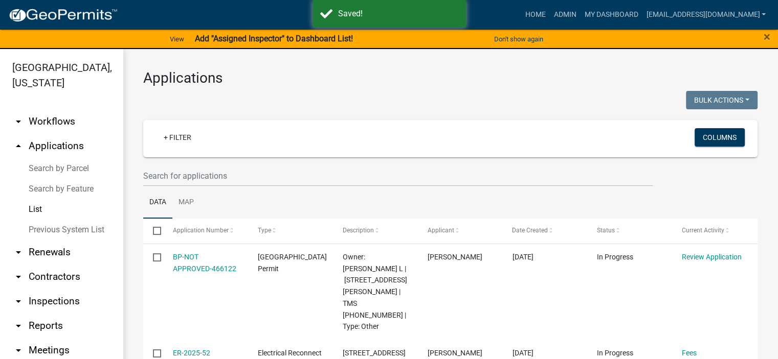
click at [37, 208] on link "List" at bounding box center [61, 209] width 123 height 20
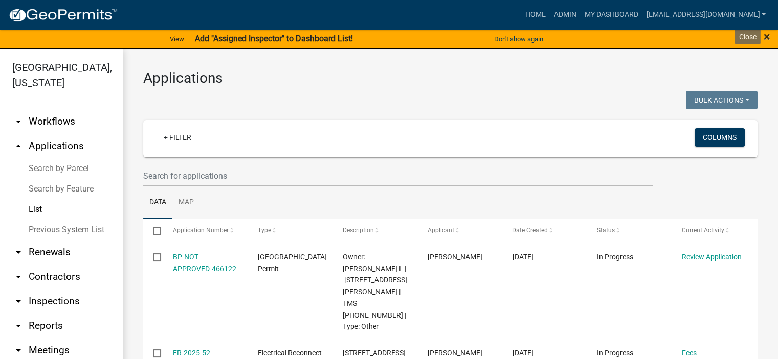
click at [768, 36] on span "×" at bounding box center [766, 37] width 7 height 14
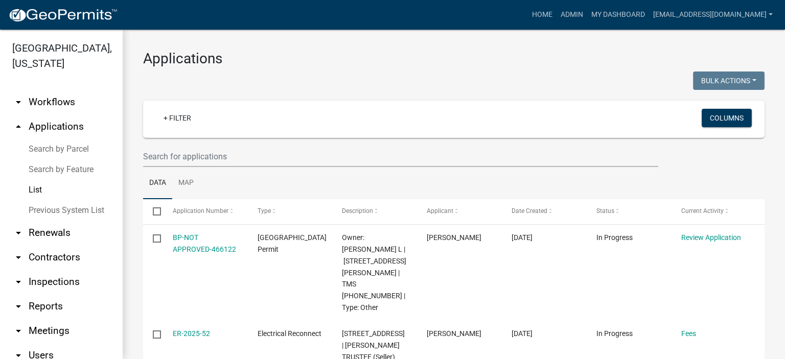
click at [36, 189] on link "List" at bounding box center [61, 190] width 123 height 20
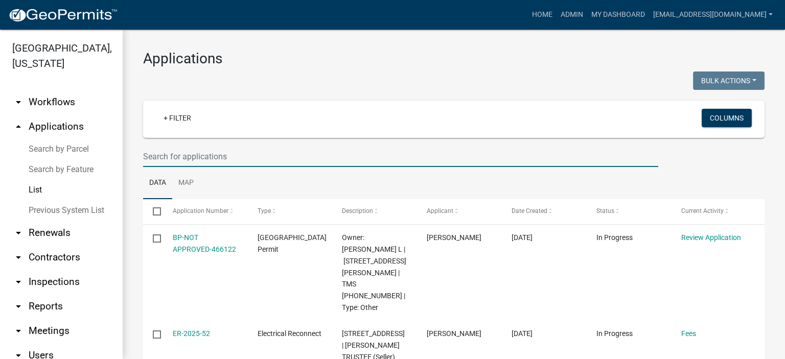
click at [235, 156] on input "text" at bounding box center [400, 156] width 515 height 21
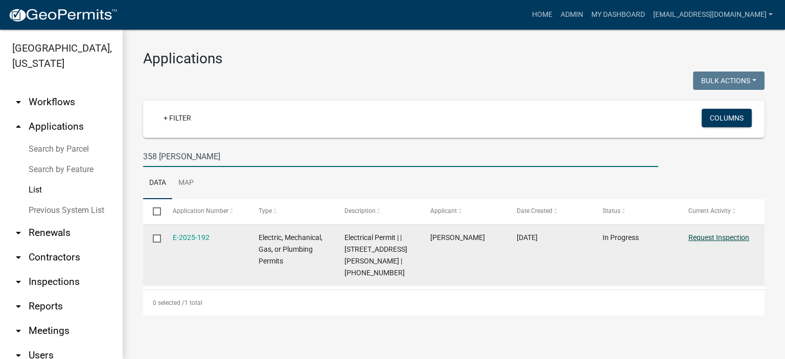
type input "358 [PERSON_NAME]"
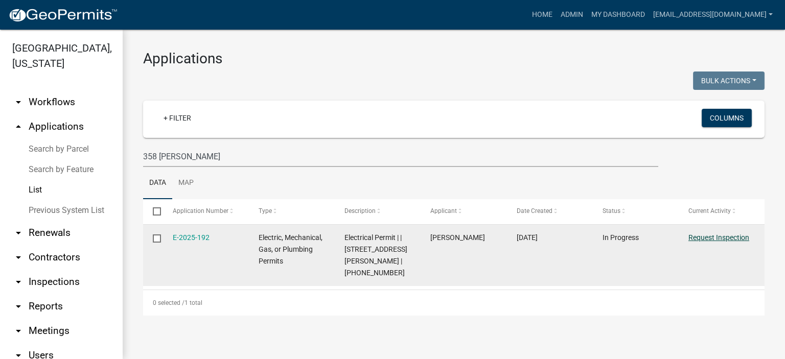
click at [702, 238] on link "Request Inspection" at bounding box center [719, 238] width 61 height 8
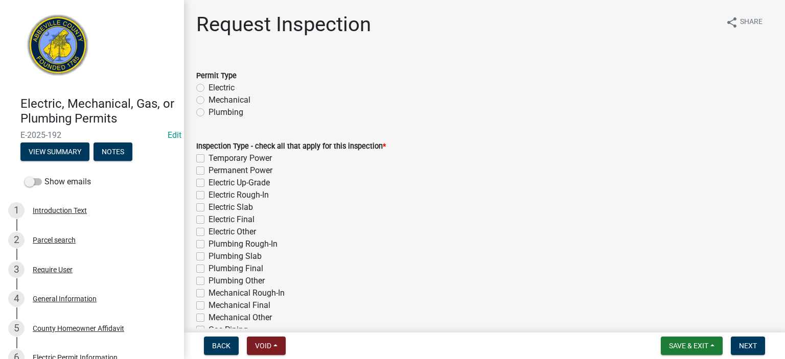
click at [209, 87] on label "Electric" at bounding box center [222, 88] width 26 height 12
click at [209, 87] on input "Electric" at bounding box center [212, 85] width 7 height 7
radio input "true"
drag, startPoint x: 197, startPoint y: 182, endPoint x: 199, endPoint y: 189, distance: 7.0
click at [209, 183] on label "Electric Up-Grade" at bounding box center [239, 183] width 61 height 12
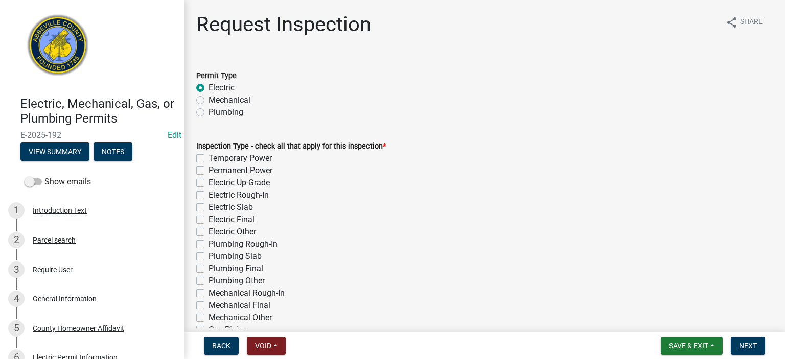
click at [209, 183] on input "Electric Up-Grade" at bounding box center [212, 180] width 7 height 7
checkbox input "true"
checkbox input "false"
checkbox input "true"
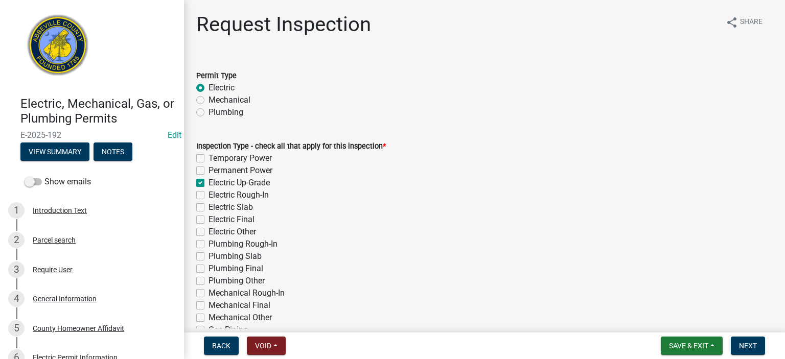
checkbox input "false"
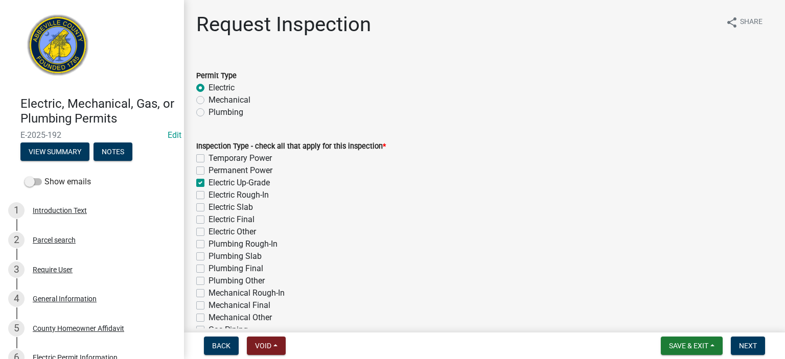
checkbox input "false"
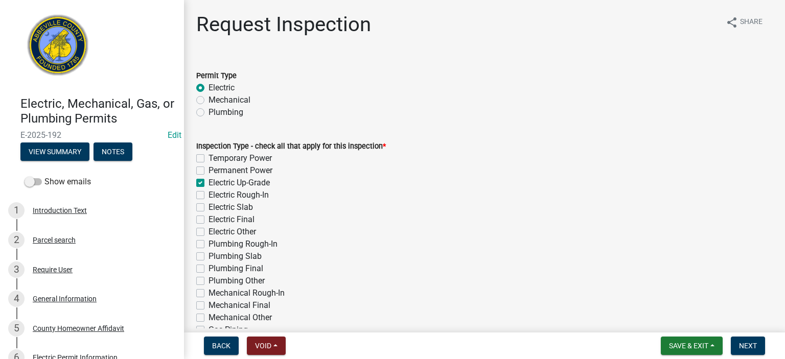
checkbox input "false"
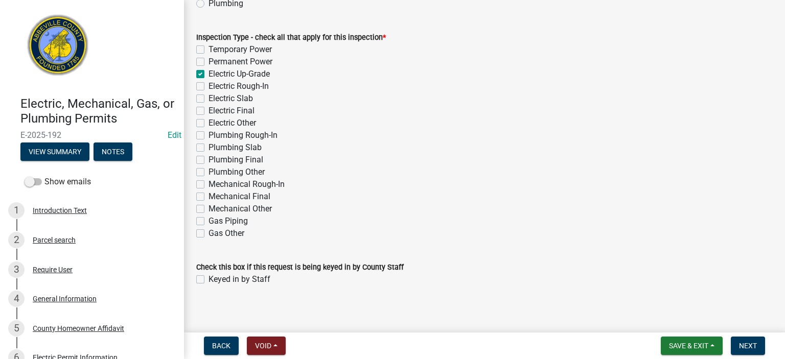
scroll to position [115, 0]
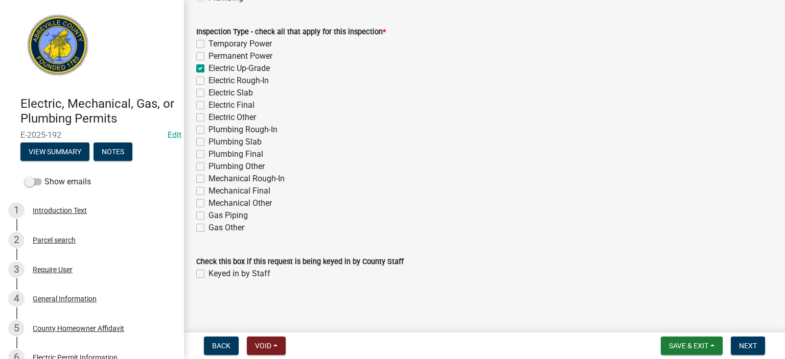
click at [204, 273] on div "Keyed in by Staff" at bounding box center [484, 274] width 577 height 12
click at [209, 273] on label "Keyed in by Staff" at bounding box center [240, 274] width 62 height 12
click at [209, 273] on input "Keyed in by Staff" at bounding box center [212, 271] width 7 height 7
checkbox input "true"
click at [752, 344] on span "Next" at bounding box center [748, 346] width 18 height 8
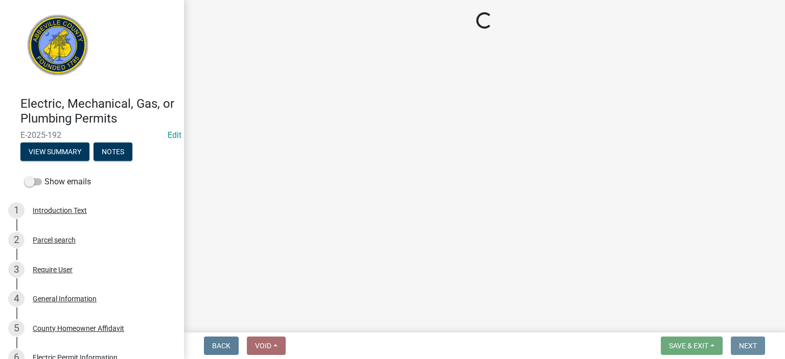
scroll to position [0, 0]
select select "896ec84b-7942-43b9-a78d-4f1554b7930c"
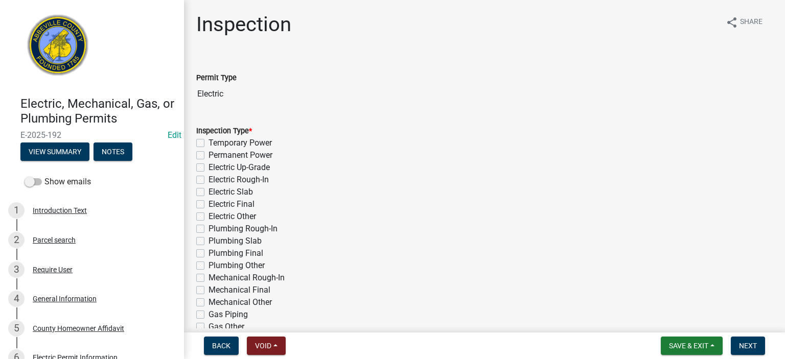
click at [209, 167] on label "Electric Up-Grade" at bounding box center [239, 168] width 61 height 12
click at [209, 167] on input "Electric Up-Grade" at bounding box center [212, 165] width 7 height 7
checkbox input "true"
checkbox input "false"
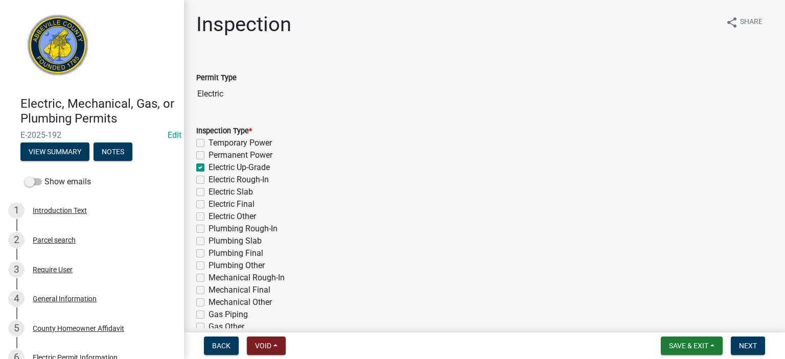
checkbox input "true"
checkbox input "false"
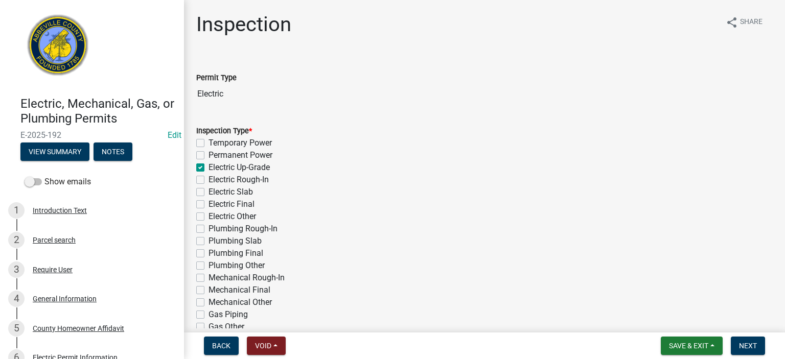
checkbox input "false"
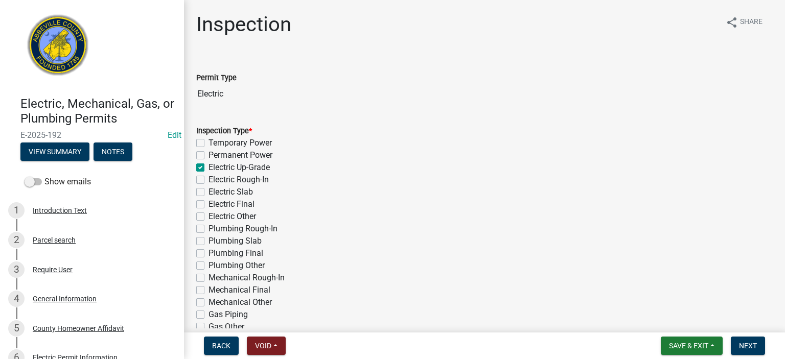
checkbox input "false"
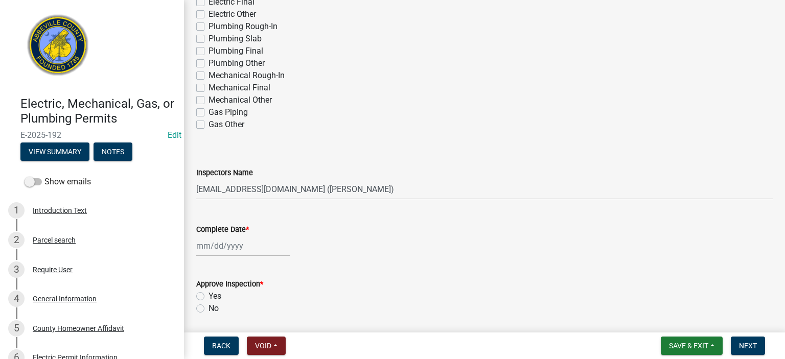
scroll to position [204, 0]
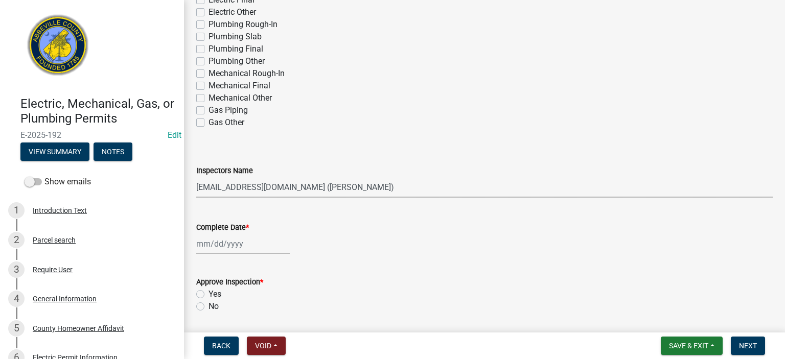
click at [382, 184] on select "Select Item... [EMAIL_ADDRESS][DOMAIN_NAME] ([PERSON_NAME]) [EMAIL_ADDRESS][DOM…" at bounding box center [484, 187] width 577 height 21
select select "56be3ac8-4e2d-49a7-9260-658958e29c03"
click at [196, 177] on select "Select Item... [EMAIL_ADDRESS][DOMAIN_NAME] ([PERSON_NAME]) [EMAIL_ADDRESS][DOM…" at bounding box center [484, 187] width 577 height 21
select select "8"
select select "2025"
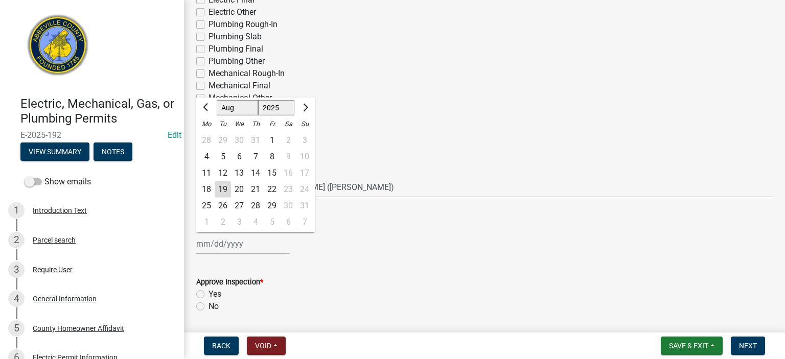
click at [252, 245] on input "Complete Date *" at bounding box center [243, 244] width 94 height 21
click at [225, 188] on div "19" at bounding box center [223, 189] width 16 height 16
type input "[DATE]"
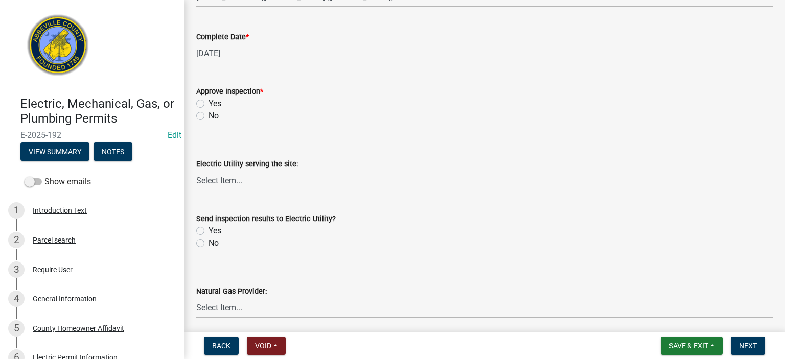
scroll to position [409, 0]
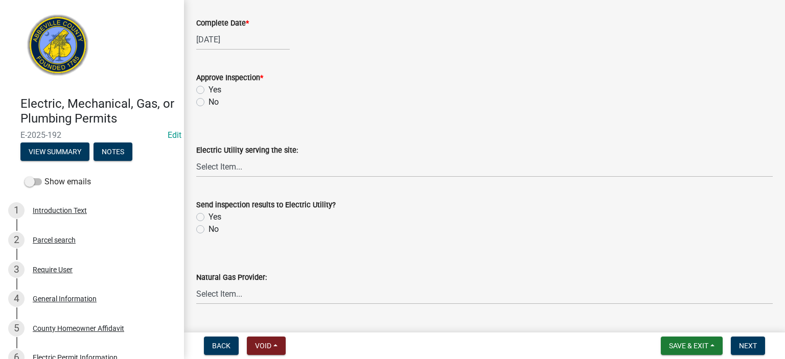
click at [209, 87] on label "Yes" at bounding box center [215, 90] width 13 height 12
click at [209, 87] on input "Yes" at bounding box center [212, 87] width 7 height 7
radio input "true"
click at [264, 169] on select "Select Item... Little River Electric Co-Op Laurens Electric Co-Op Duke Energy D…" at bounding box center [484, 166] width 577 height 21
click at [196, 156] on select "Select Item... Little River Electric Co-Op Laurens Electric Co-Op Duke Energy D…" at bounding box center [484, 166] width 577 height 21
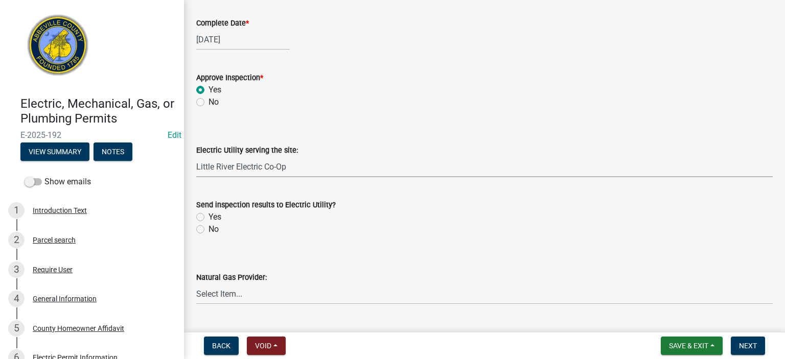
select select "bd80ec07-8d03-48b2-b776-9846ceba1ce7"
click at [209, 215] on label "Yes" at bounding box center [215, 217] width 13 height 12
click at [209, 215] on input "Yes" at bounding box center [212, 214] width 7 height 7
radio input "true"
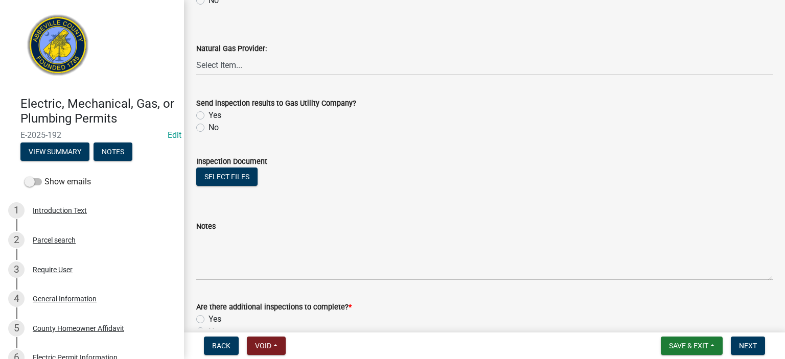
scroll to position [654, 0]
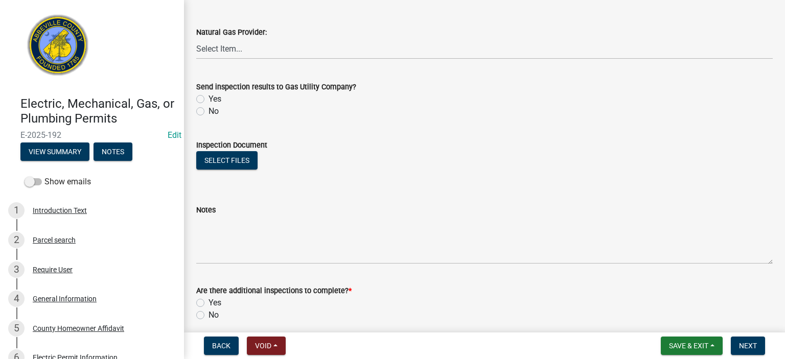
click at [209, 112] on label "No" at bounding box center [214, 111] width 10 height 12
click at [209, 112] on input "No" at bounding box center [212, 108] width 7 height 7
radio input "true"
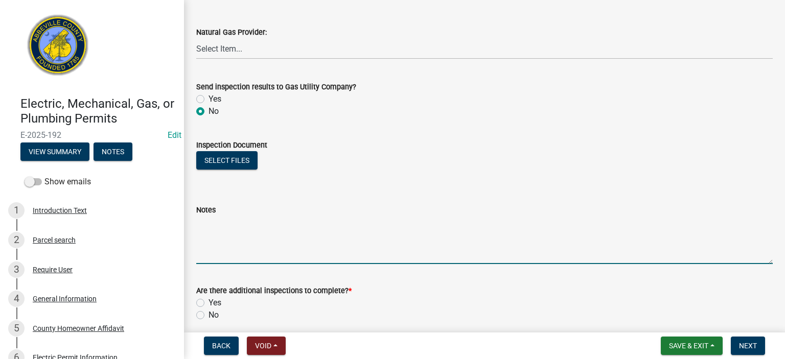
click at [237, 217] on textarea "Notes" at bounding box center [484, 240] width 577 height 48
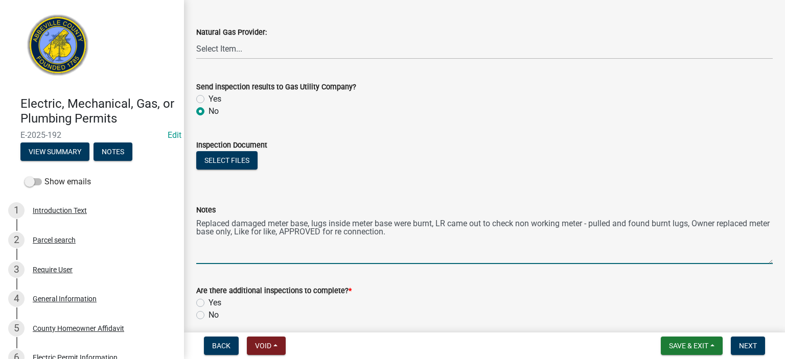
type textarea "Replaced damaged meter base, lugs inside meter base were burnt, LR came out to …"
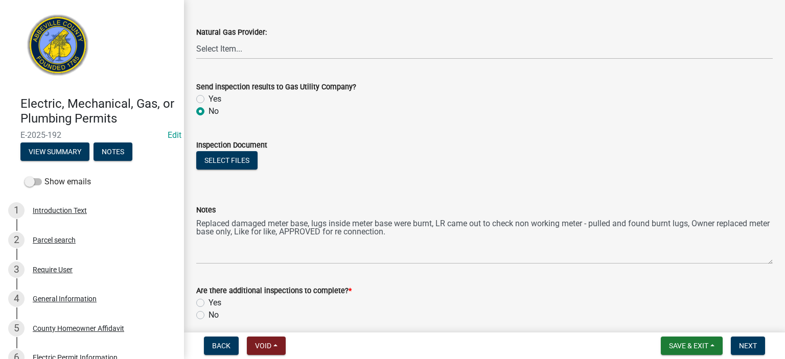
click at [209, 316] on label "No" at bounding box center [214, 315] width 10 height 12
click at [209, 316] on input "No" at bounding box center [212, 312] width 7 height 7
radio input "true"
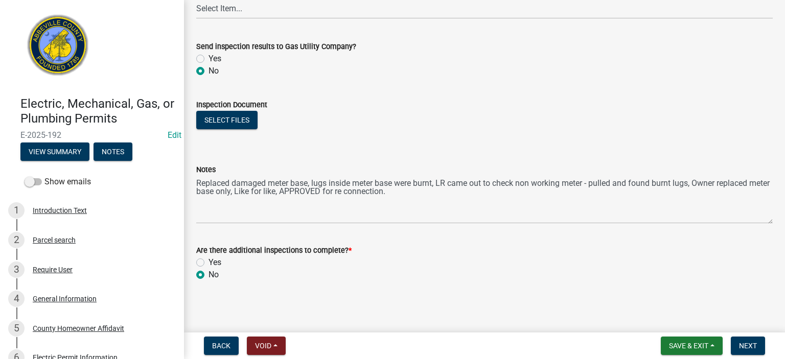
scroll to position [696, 0]
click at [752, 344] on span "Next" at bounding box center [748, 346] width 18 height 8
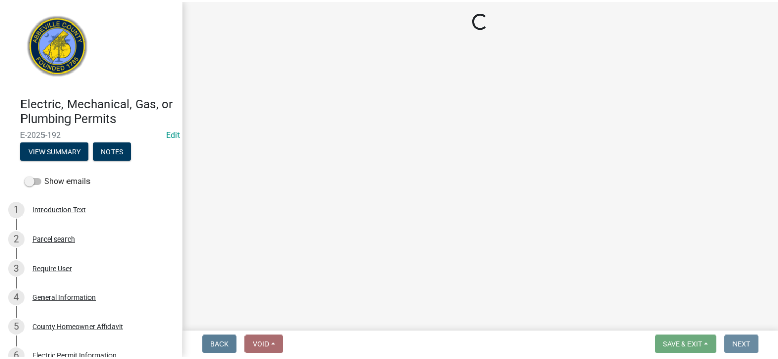
scroll to position [0, 0]
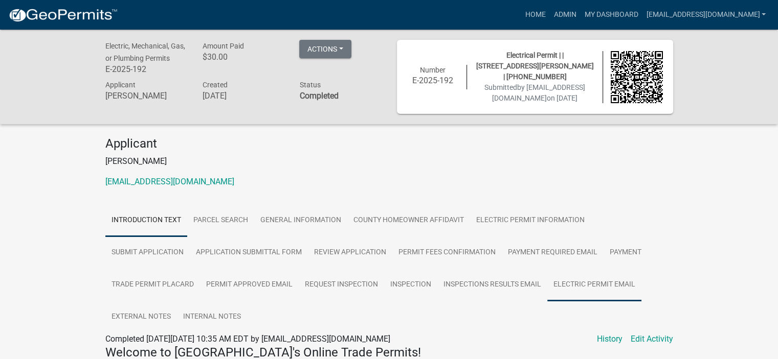
click at [591, 282] on link "Electric Permit Email" at bounding box center [594, 285] width 94 height 33
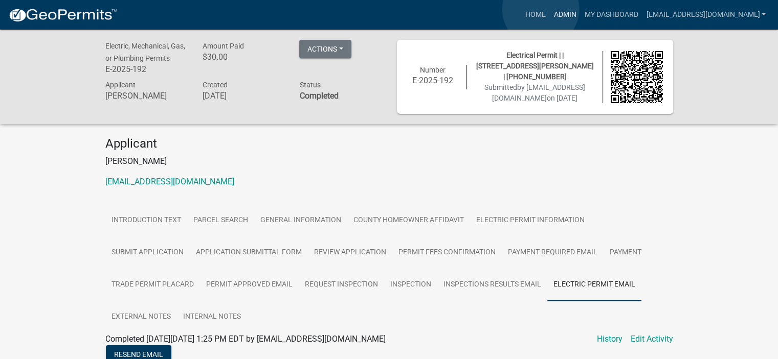
click at [549, 9] on link "Admin" at bounding box center [564, 14] width 31 height 19
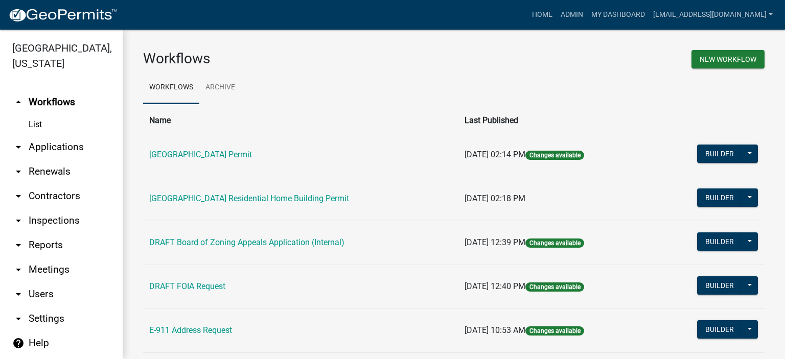
click at [65, 144] on link "arrow_drop_down Applications" at bounding box center [61, 147] width 123 height 25
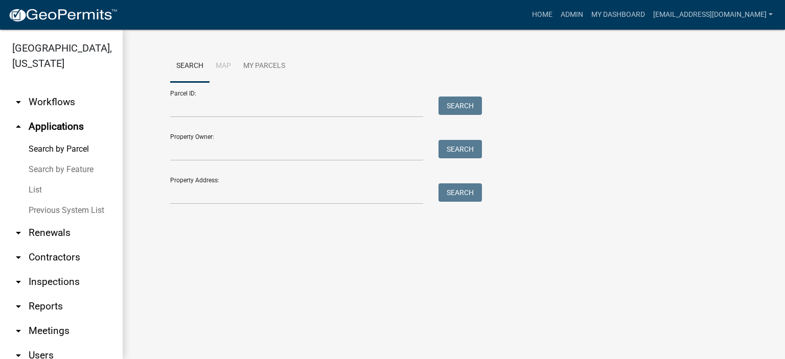
click at [34, 190] on link "List" at bounding box center [61, 190] width 123 height 20
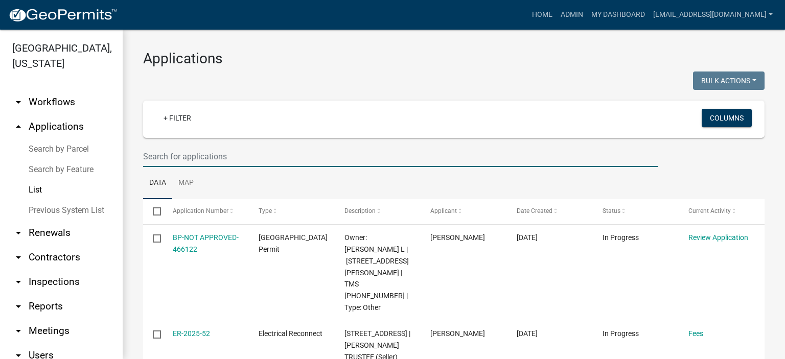
click at [271, 161] on input "text" at bounding box center [400, 156] width 515 height 21
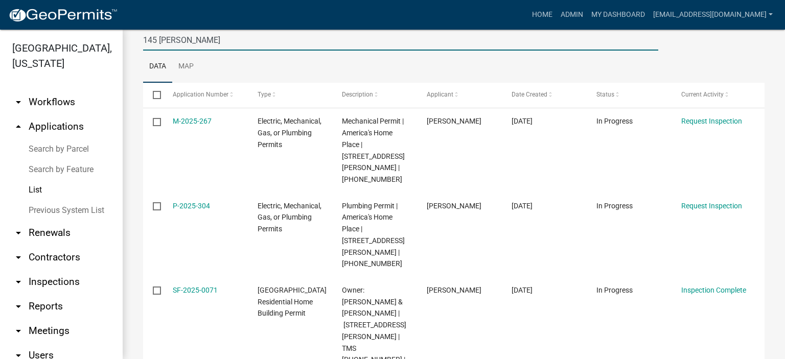
scroll to position [101, 0]
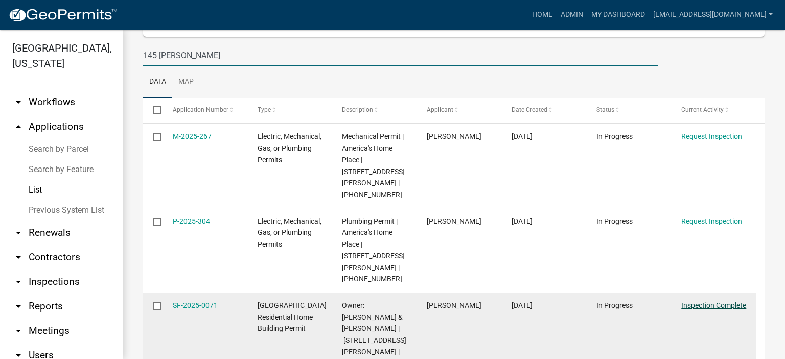
type input "145 [PERSON_NAME]"
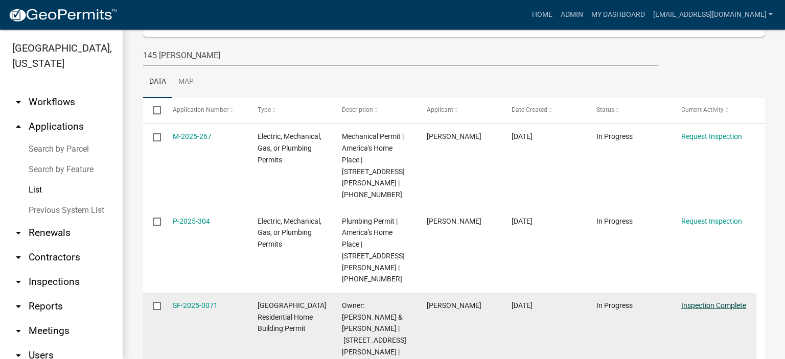
click at [698, 302] on link "Inspection Complete" at bounding box center [713, 306] width 65 height 8
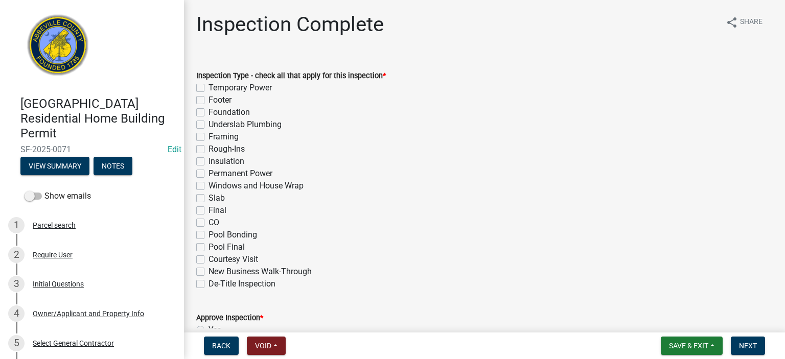
click at [209, 159] on label "Insulation" at bounding box center [227, 161] width 36 height 12
click at [209, 159] on input "Insulation" at bounding box center [212, 158] width 7 height 7
checkbox input "true"
checkbox input "false"
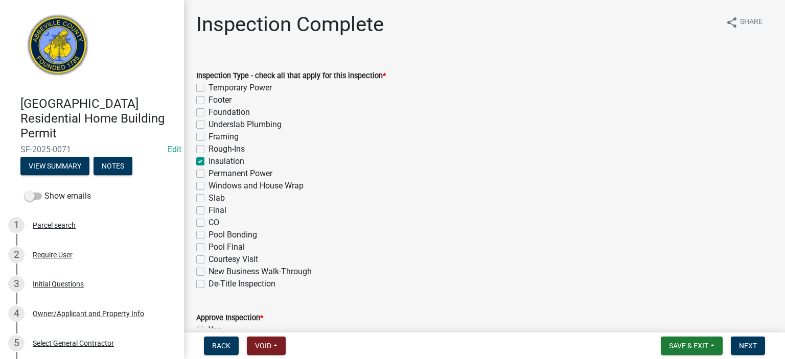
checkbox input "false"
checkbox input "true"
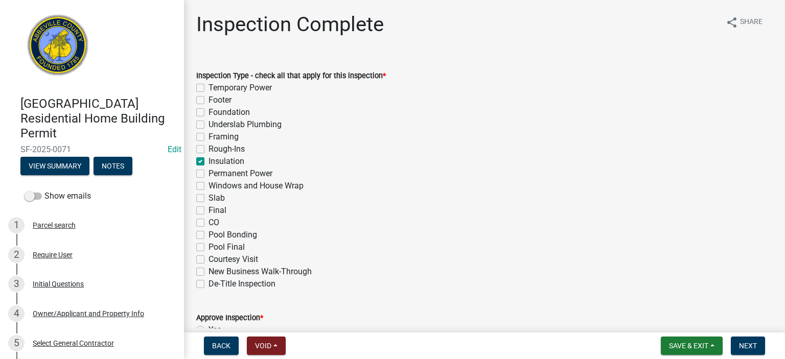
checkbox input "false"
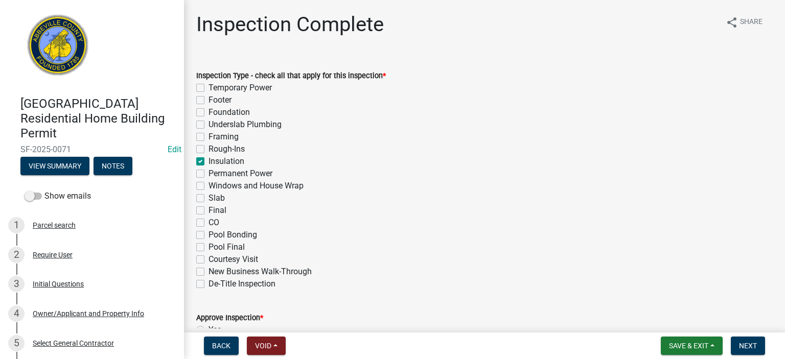
checkbox input "false"
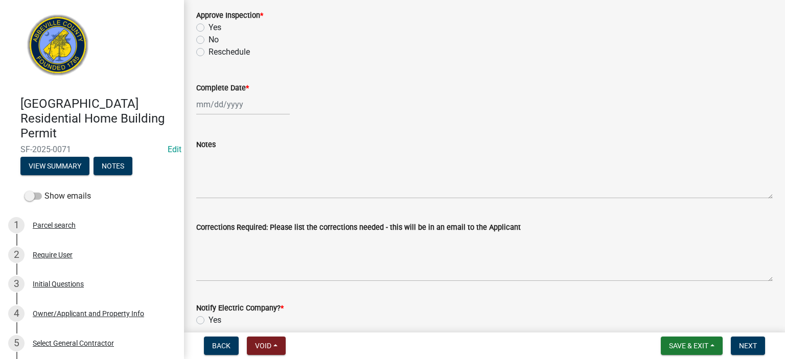
scroll to position [307, 0]
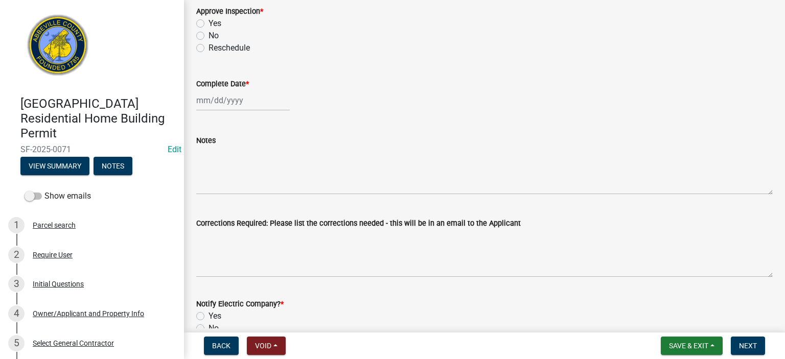
click at [209, 20] on label "Yes" at bounding box center [215, 23] width 13 height 12
click at [209, 20] on input "Yes" at bounding box center [212, 20] width 7 height 7
radio input "true"
select select "8"
select select "2025"
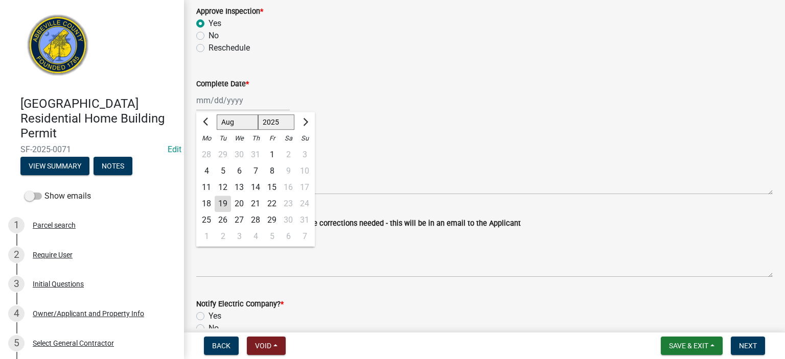
click at [252, 104] on div "[PERSON_NAME] Feb Mar Apr [PERSON_NAME][DATE] Oct Nov [DATE] 1526 1527 1528 152…" at bounding box center [243, 100] width 94 height 21
click at [221, 204] on div "19" at bounding box center [223, 204] width 16 height 16
type input "[DATE]"
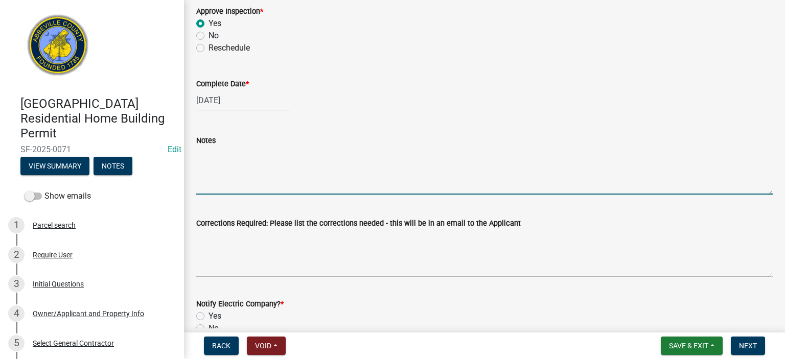
click at [245, 163] on textarea "Notes" at bounding box center [484, 171] width 577 height 48
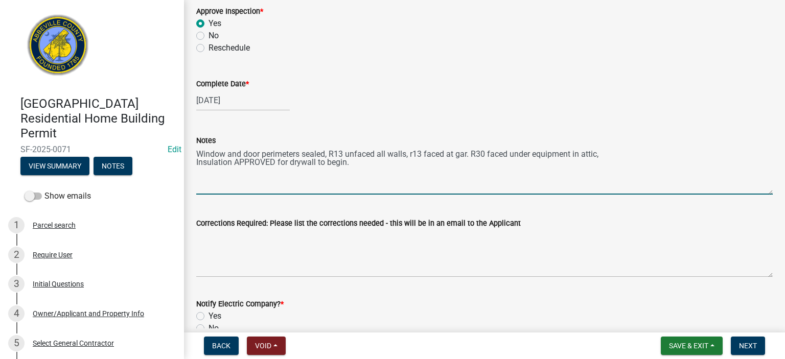
type textarea "Window and door perimeters sealed, R13 unfaced all walls, r13 faced at gar. R30…"
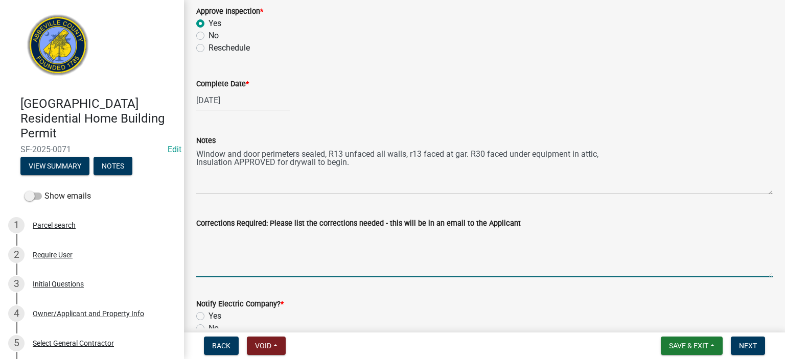
click at [309, 253] on textarea "Corrections Required: Please list the corrections needed - this will be in an e…" at bounding box center [484, 254] width 577 height 48
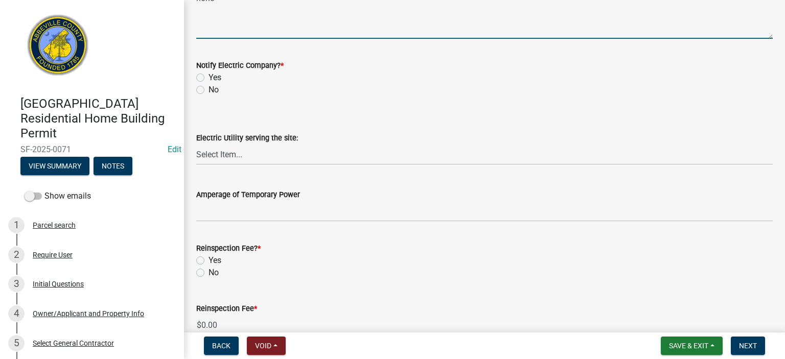
scroll to position [552, 0]
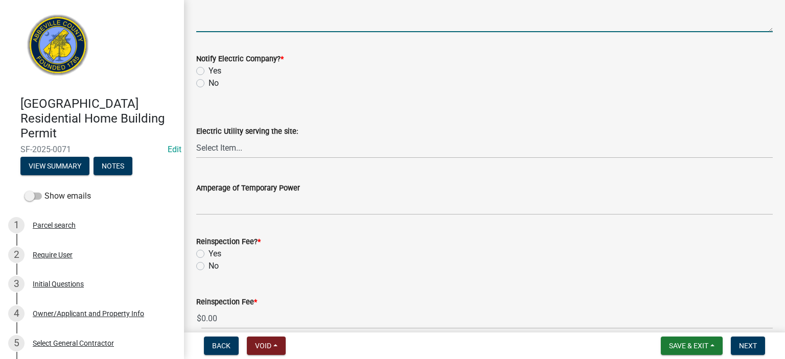
type textarea "none"
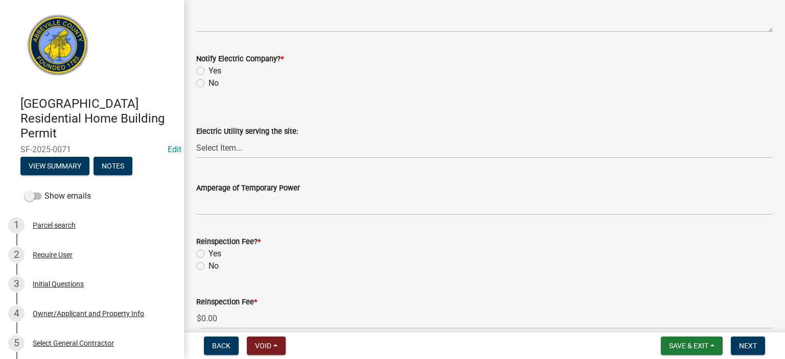
click at [209, 82] on label "No" at bounding box center [214, 83] width 10 height 12
click at [209, 82] on input "No" at bounding box center [212, 80] width 7 height 7
radio input "true"
click at [209, 268] on label "No" at bounding box center [214, 266] width 10 height 12
click at [209, 267] on input "No" at bounding box center [212, 263] width 7 height 7
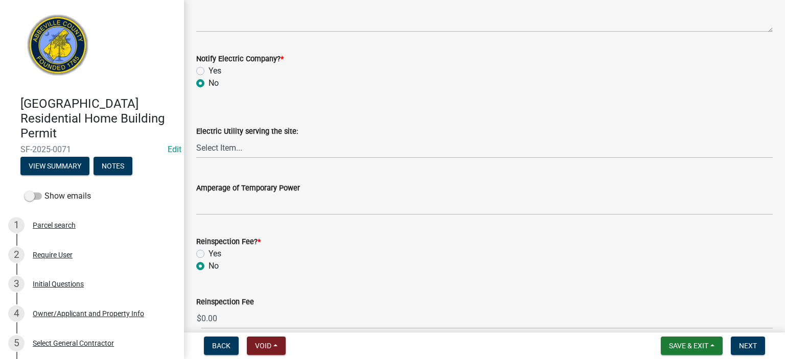
radio input "true"
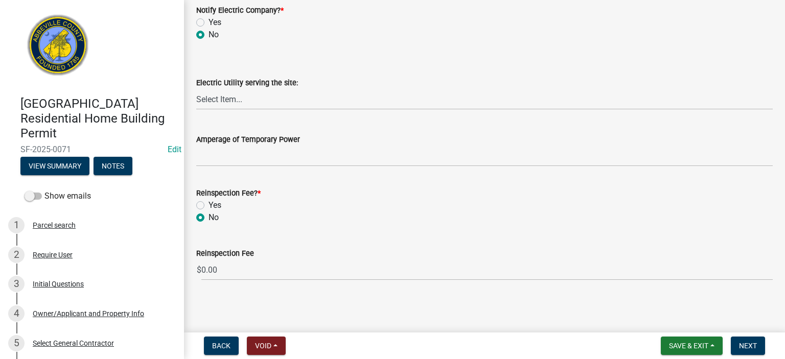
scroll to position [601, 0]
click at [751, 340] on button "Next" at bounding box center [748, 346] width 34 height 18
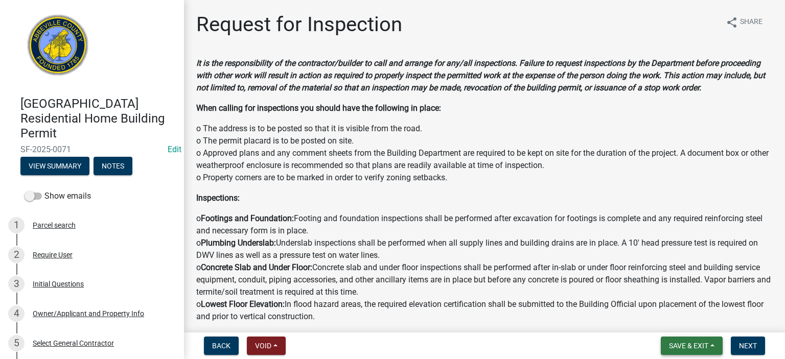
click at [680, 343] on span "Save & Exit" at bounding box center [688, 346] width 39 height 8
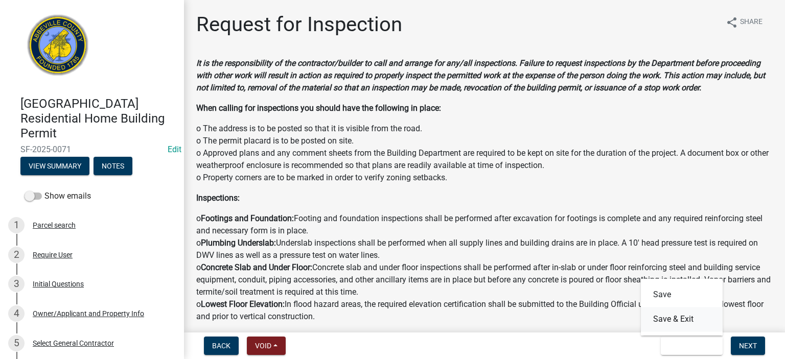
click at [673, 320] on button "Save & Exit" at bounding box center [682, 319] width 82 height 25
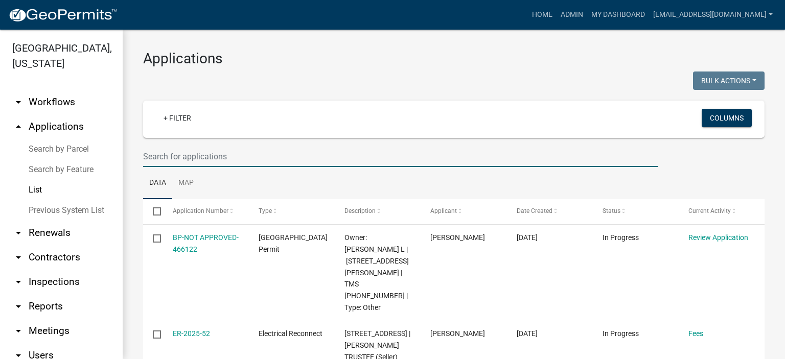
click at [262, 159] on input "text" at bounding box center [400, 156] width 515 height 21
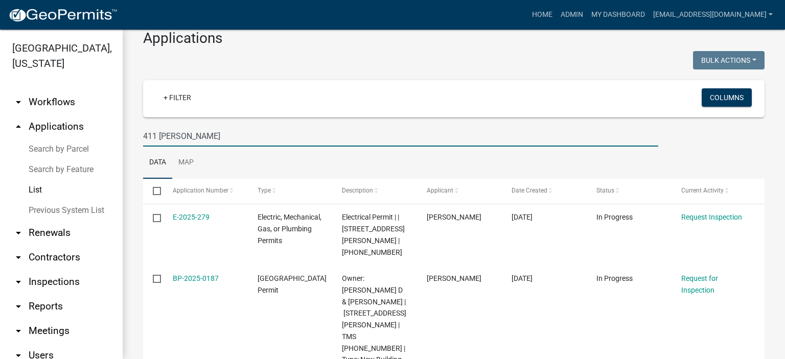
scroll to position [49, 0]
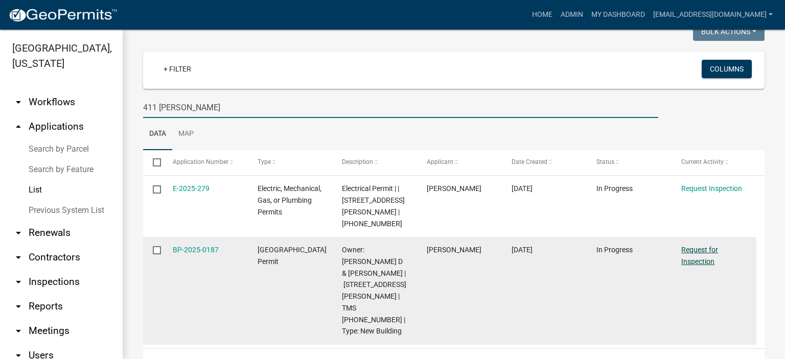
type input "411 [PERSON_NAME]"
click at [696, 246] on link "Request for Inspection" at bounding box center [699, 256] width 37 height 20
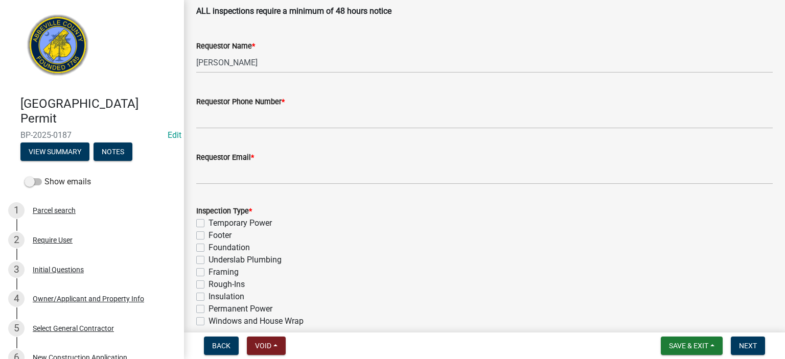
scroll to position [327, 0]
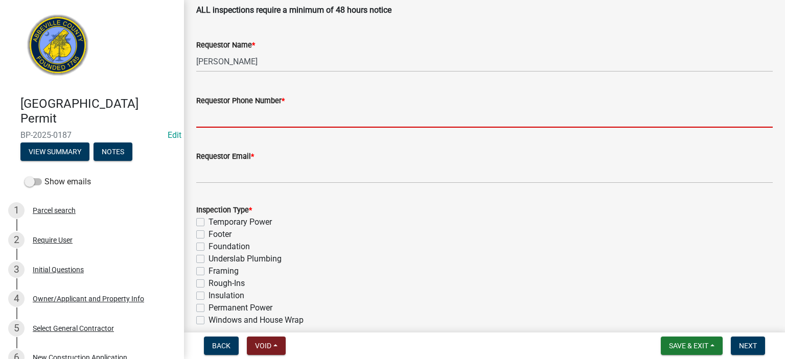
click at [359, 113] on input "Requestor Phone Number *" at bounding box center [484, 117] width 577 height 21
type input "8643662400"
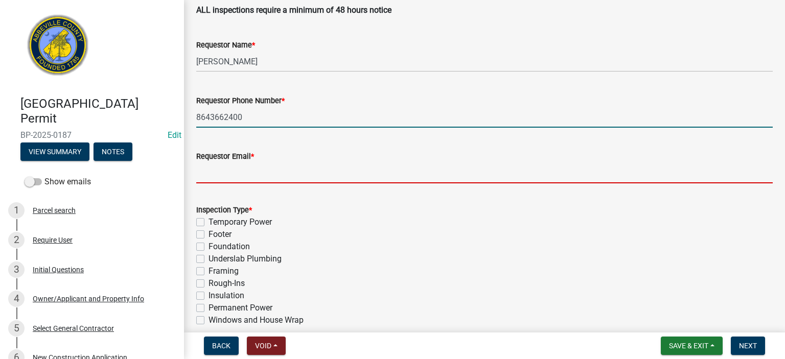
type input "[EMAIL_ADDRESS][DOMAIN_NAME]"
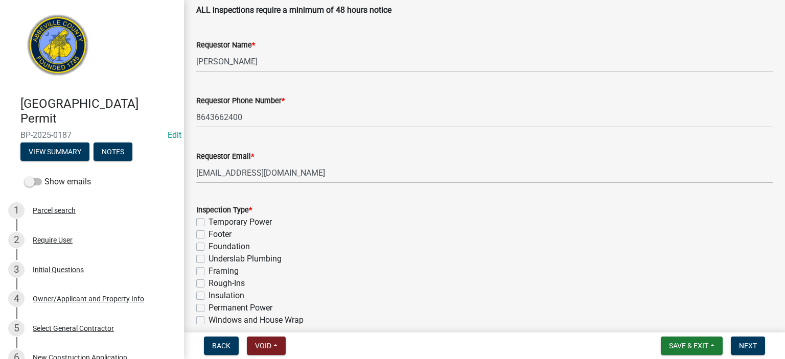
click at [209, 237] on label "Footer" at bounding box center [220, 235] width 23 height 12
click at [209, 235] on input "Footer" at bounding box center [212, 232] width 7 height 7
checkbox input "true"
checkbox input "false"
checkbox input "true"
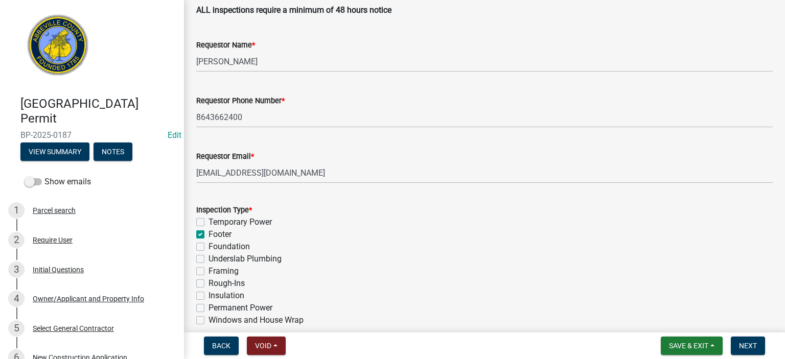
checkbox input "false"
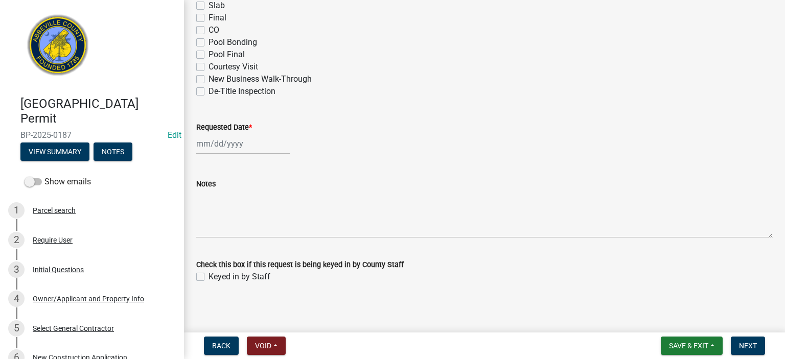
scroll to position [658, 0]
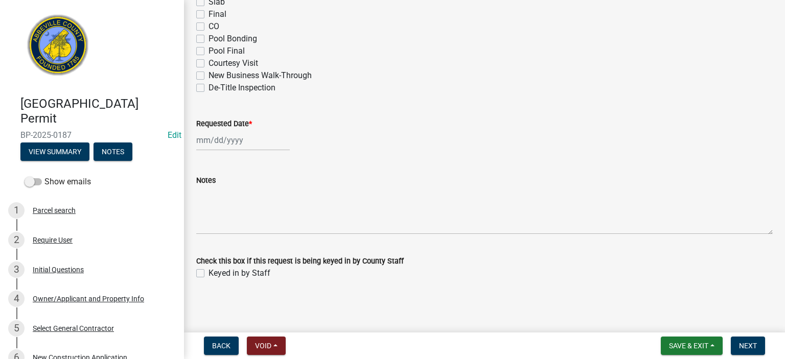
click at [273, 141] on div at bounding box center [243, 140] width 94 height 21
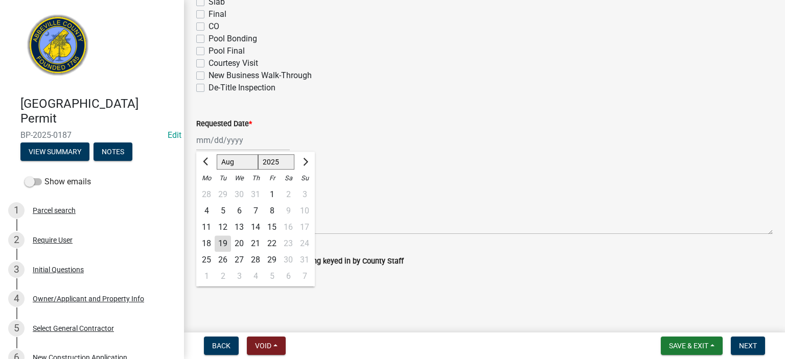
click at [221, 242] on div "19" at bounding box center [223, 244] width 16 height 16
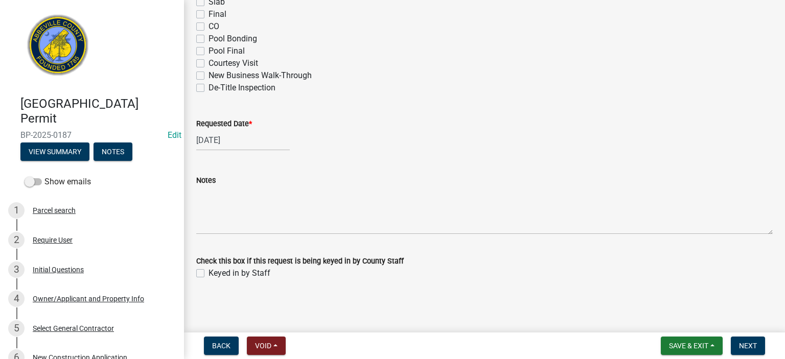
drag, startPoint x: 201, startPoint y: 275, endPoint x: 207, endPoint y: 277, distance: 6.0
click at [209, 275] on label "Keyed in by Staff" at bounding box center [240, 273] width 62 height 12
click at [209, 274] on input "Keyed in by Staff" at bounding box center [212, 270] width 7 height 7
click at [746, 341] on button "Next" at bounding box center [748, 346] width 34 height 18
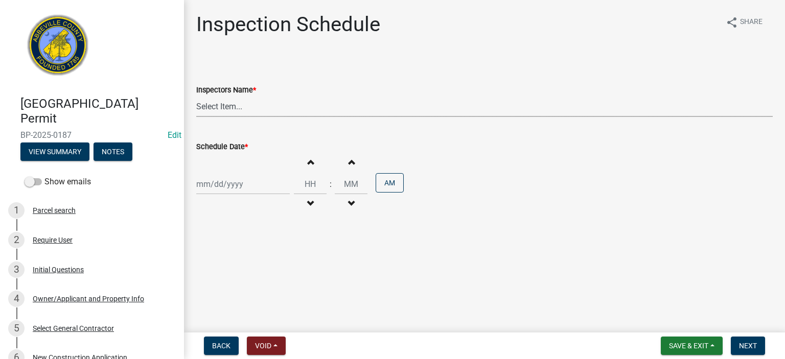
click at [305, 106] on select "Select Item... [EMAIL_ADDRESS][DOMAIN_NAME] ([PERSON_NAME]) [EMAIL_ADDRESS][DOM…" at bounding box center [484, 106] width 577 height 21
click at [196, 96] on select "Select Item... [EMAIL_ADDRESS][DOMAIN_NAME] ([PERSON_NAME]) [EMAIL_ADDRESS][DOM…" at bounding box center [484, 106] width 577 height 21
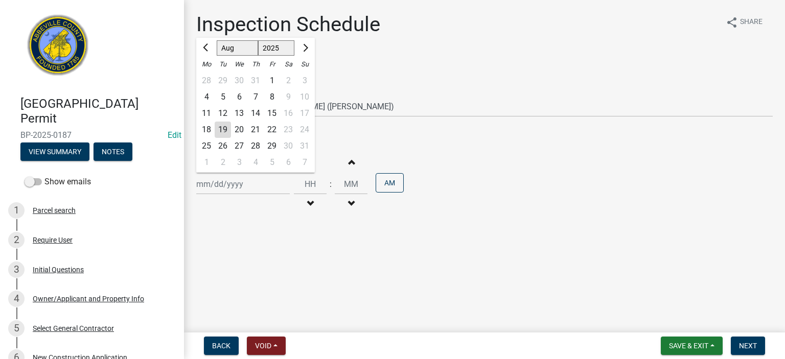
click at [266, 182] on div "[PERSON_NAME] Feb Mar Apr [PERSON_NAME][DATE] Oct Nov [DATE] 1526 1527 1528 152…" at bounding box center [243, 184] width 94 height 21
click at [223, 125] on div "19" at bounding box center [223, 130] width 16 height 16
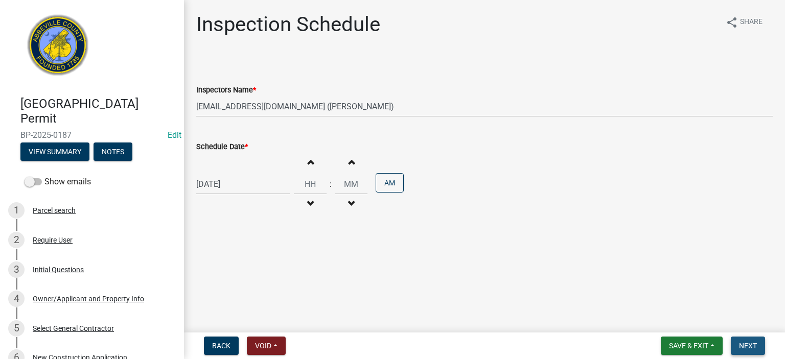
click at [744, 343] on span "Next" at bounding box center [748, 346] width 18 height 8
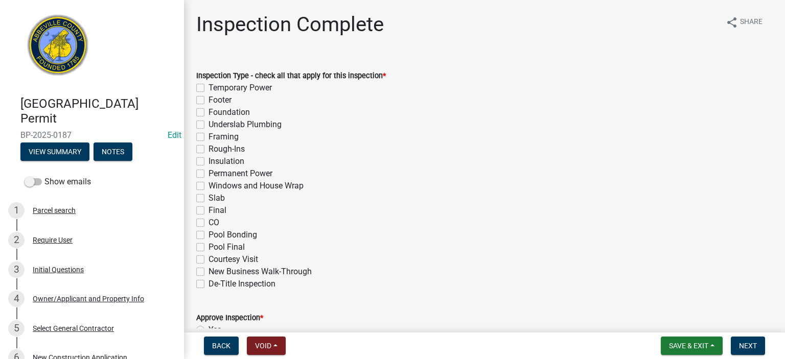
drag, startPoint x: 202, startPoint y: 100, endPoint x: 208, endPoint y: 104, distance: 6.7
click at [207, 103] on div "Footer" at bounding box center [484, 100] width 577 height 12
click at [209, 102] on label "Footer" at bounding box center [220, 100] width 23 height 12
click at [209, 101] on input "Footer" at bounding box center [212, 97] width 7 height 7
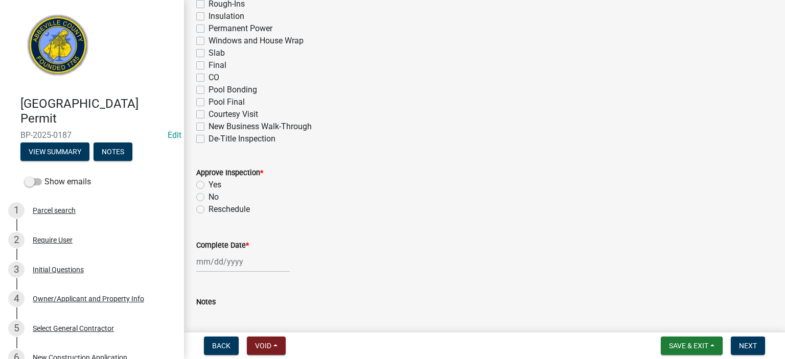
scroll to position [204, 0]
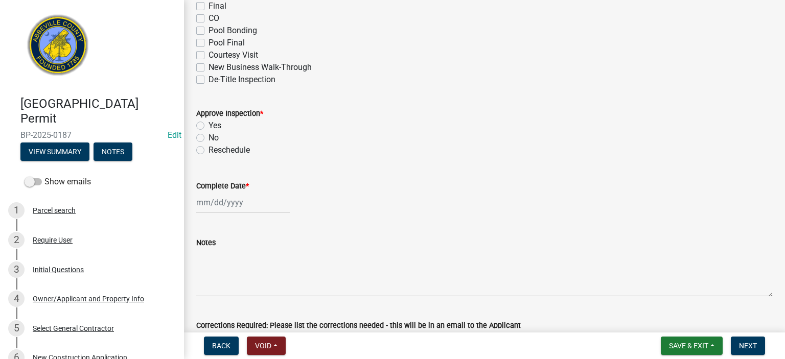
click at [209, 125] on label "Yes" at bounding box center [215, 126] width 13 height 12
click at [209, 125] on input "Yes" at bounding box center [212, 123] width 7 height 7
click at [257, 209] on input "Complete Date *" at bounding box center [243, 202] width 94 height 21
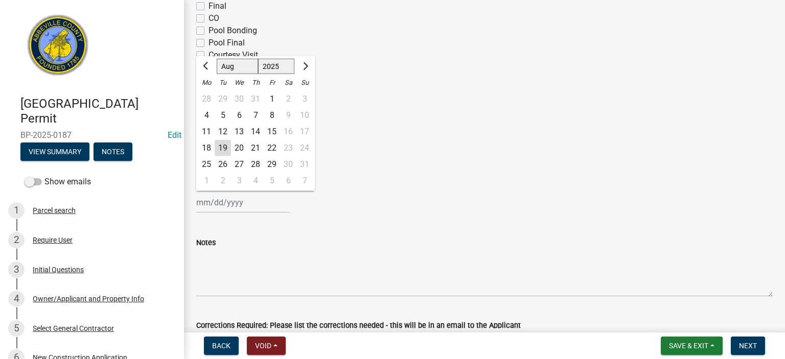
click at [225, 147] on div "19" at bounding box center [223, 148] width 16 height 16
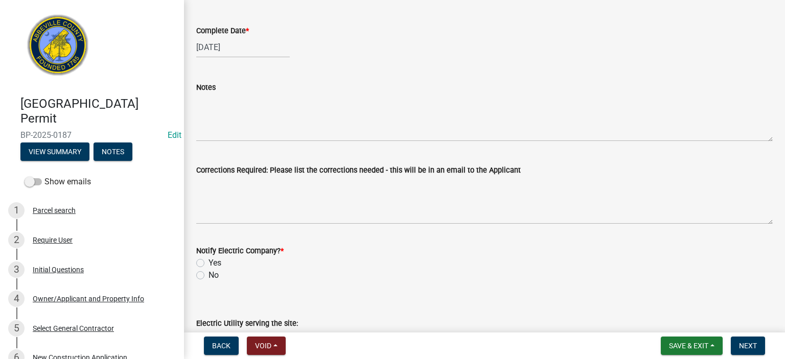
scroll to position [409, 0]
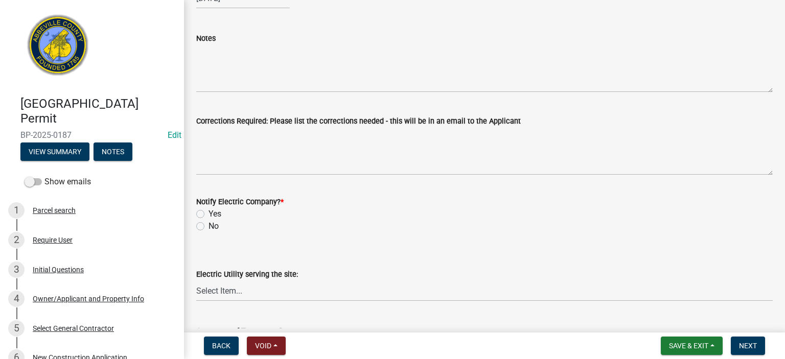
drag, startPoint x: 257, startPoint y: 42, endPoint x: 263, endPoint y: 45, distance: 7.1
click at [263, 44] on form "Notes" at bounding box center [484, 62] width 577 height 60
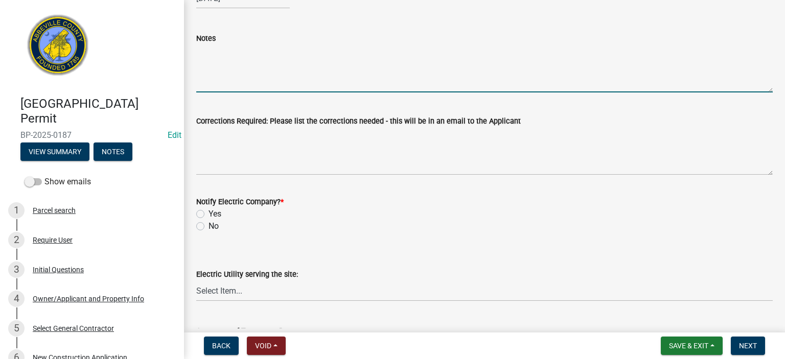
click at [279, 69] on textarea "Notes" at bounding box center [484, 68] width 577 height 48
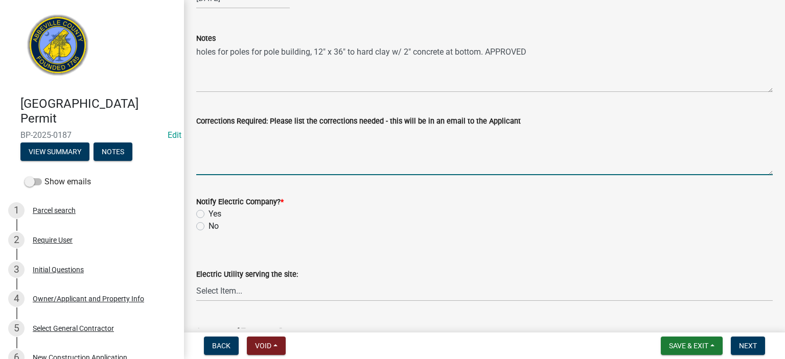
drag, startPoint x: 260, startPoint y: 133, endPoint x: 266, endPoint y: 132, distance: 5.6
click at [266, 132] on textarea "Corrections Required: Please list the corrections needed - this will be in an e…" at bounding box center [484, 151] width 577 height 48
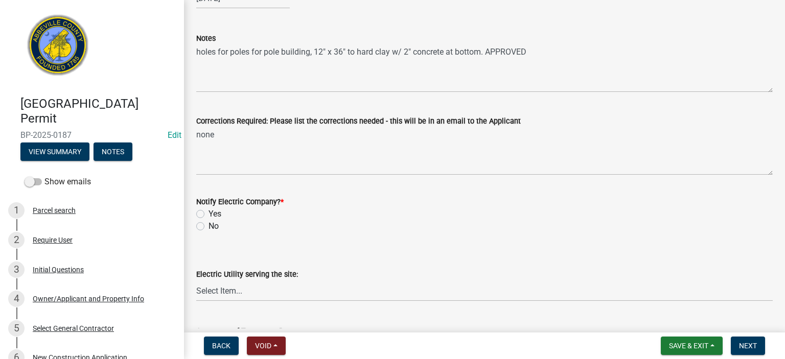
drag, startPoint x: 202, startPoint y: 226, endPoint x: 207, endPoint y: 232, distance: 7.3
click at [209, 229] on label "No" at bounding box center [214, 226] width 10 height 12
click at [209, 227] on input "No" at bounding box center [212, 223] width 7 height 7
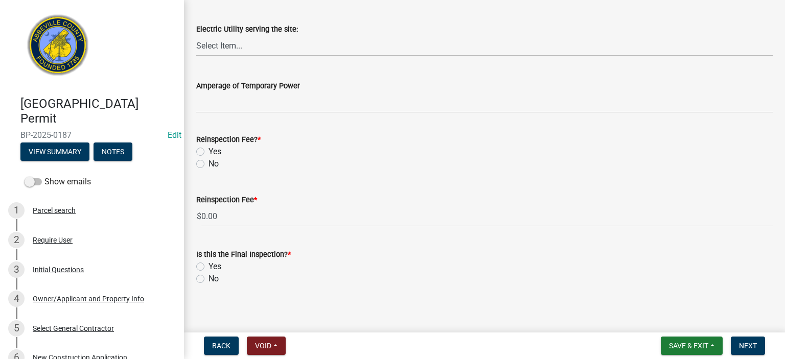
scroll to position [660, 0]
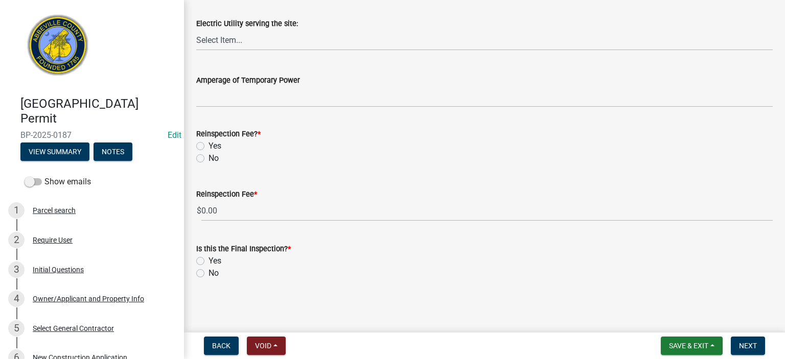
click at [209, 159] on label "No" at bounding box center [214, 158] width 10 height 12
click at [209, 159] on input "No" at bounding box center [212, 155] width 7 height 7
click at [200, 277] on div "No" at bounding box center [484, 273] width 577 height 12
click at [209, 274] on label "No" at bounding box center [214, 273] width 10 height 12
click at [209, 274] on input "No" at bounding box center [212, 270] width 7 height 7
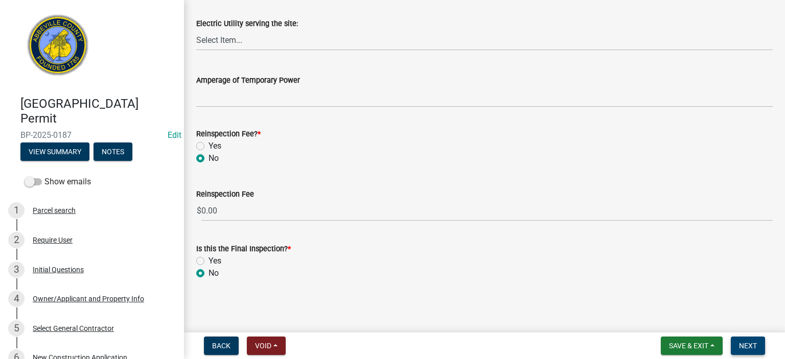
click at [746, 347] on span "Next" at bounding box center [748, 346] width 18 height 8
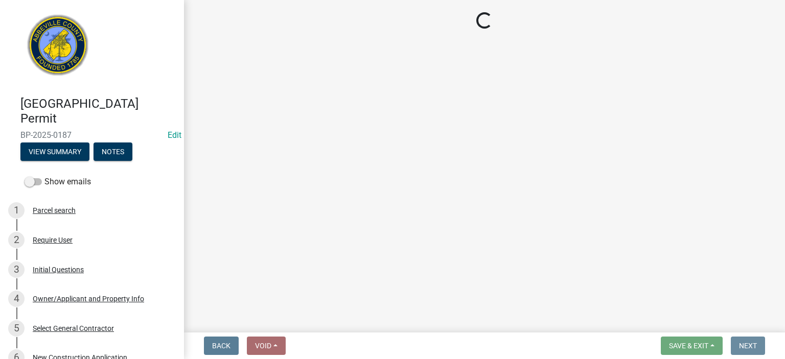
scroll to position [0, 0]
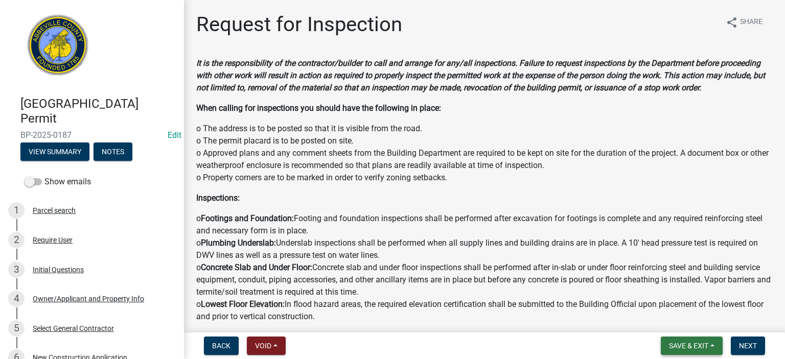
click at [685, 340] on button "Save & Exit" at bounding box center [692, 346] width 62 height 18
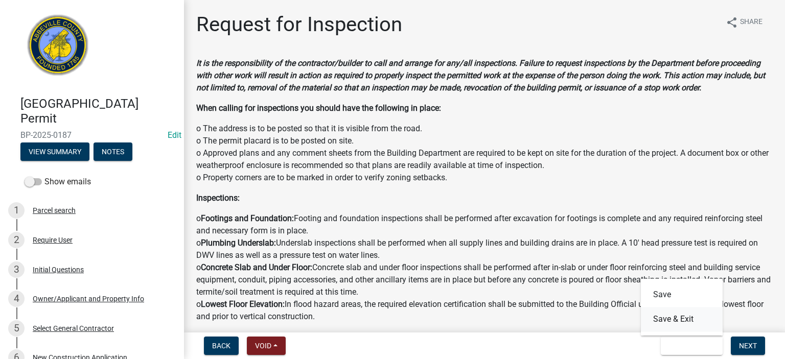
click at [677, 321] on button "Save & Exit" at bounding box center [682, 319] width 82 height 25
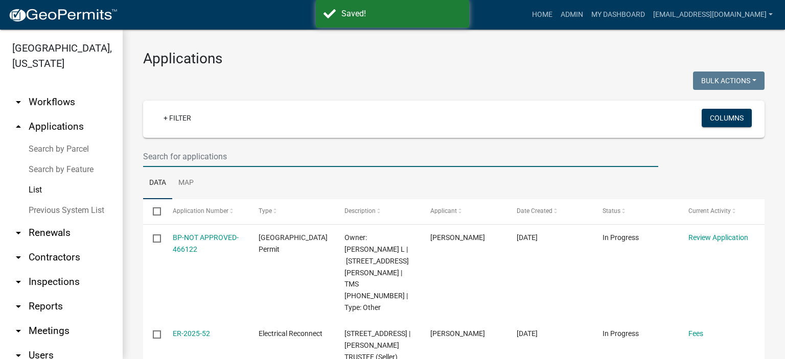
drag, startPoint x: 250, startPoint y: 150, endPoint x: 262, endPoint y: 151, distance: 11.9
click at [252, 150] on input "text" at bounding box center [400, 156] width 515 height 21
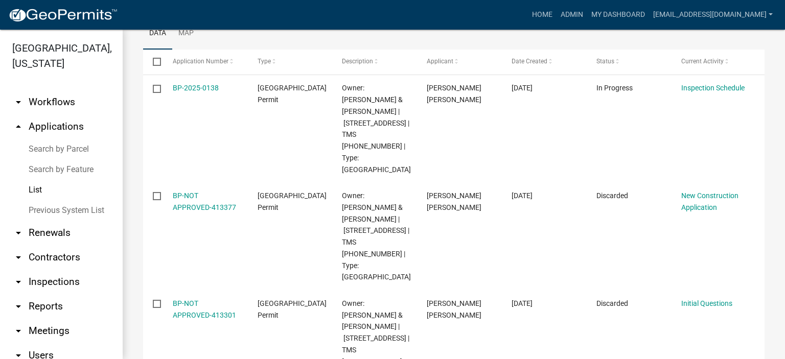
scroll to position [170, 0]
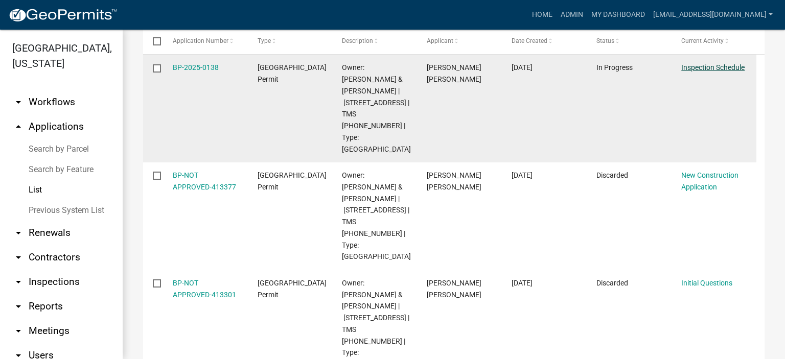
click at [714, 65] on link "Inspection Schedule" at bounding box center [712, 67] width 63 height 8
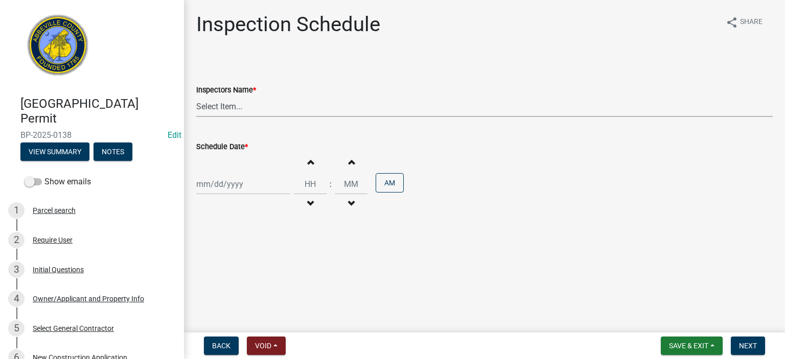
click at [290, 107] on select "Select Item... [EMAIL_ADDRESS][DOMAIN_NAME] ([PERSON_NAME]) [EMAIL_ADDRESS][DOM…" at bounding box center [484, 106] width 577 height 21
click at [196, 96] on select "Select Item... [EMAIL_ADDRESS][DOMAIN_NAME] ([PERSON_NAME]) [EMAIL_ADDRESS][DOM…" at bounding box center [484, 106] width 577 height 21
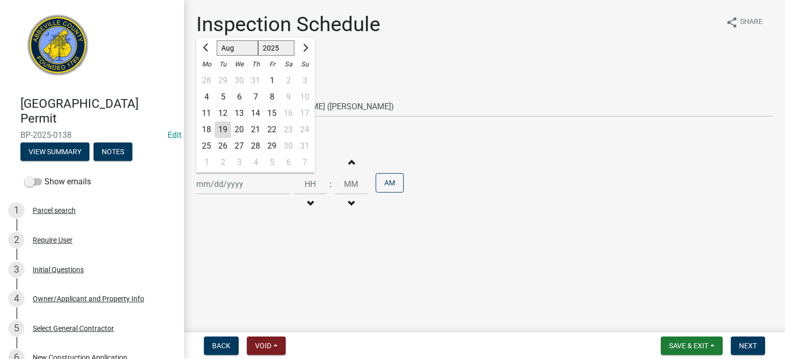
click at [274, 189] on div "[PERSON_NAME] Feb Mar Apr [PERSON_NAME][DATE] Oct Nov [DATE] 1526 1527 1528 152…" at bounding box center [243, 184] width 94 height 21
click at [223, 131] on div "19" at bounding box center [223, 130] width 16 height 16
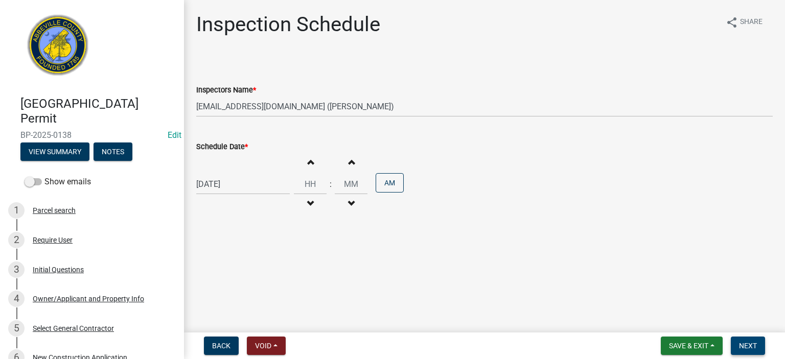
click at [755, 339] on button "Next" at bounding box center [748, 346] width 34 height 18
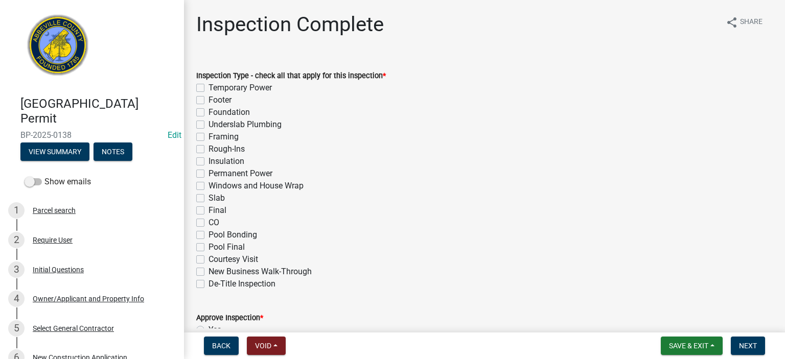
click at [209, 213] on label "Final" at bounding box center [218, 210] width 18 height 12
click at [209, 211] on input "Final" at bounding box center [212, 207] width 7 height 7
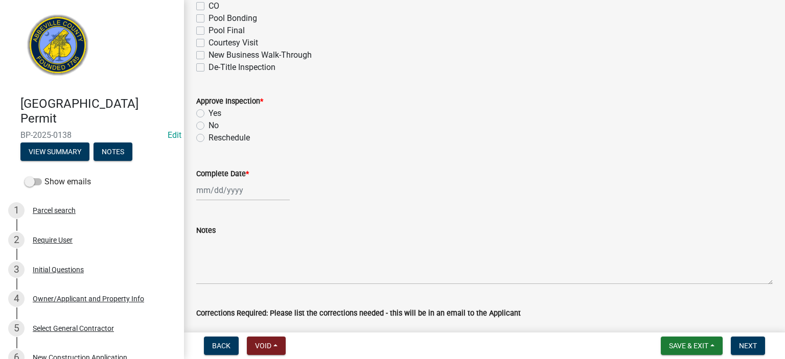
scroll to position [225, 0]
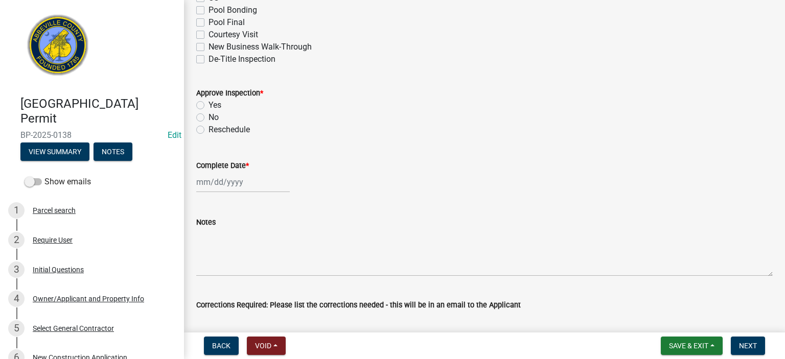
click at [209, 116] on label "No" at bounding box center [214, 117] width 10 height 12
click at [209, 116] on input "No" at bounding box center [212, 114] width 7 height 7
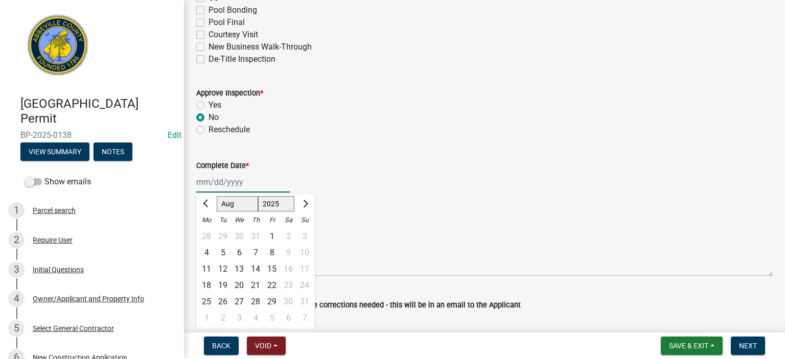
click at [266, 186] on div "[PERSON_NAME] Feb Mar Apr [PERSON_NAME][DATE] Oct Nov [DATE] 1526 1527 1528 152…" at bounding box center [243, 182] width 94 height 21
click at [224, 282] on div "19" at bounding box center [223, 286] width 16 height 16
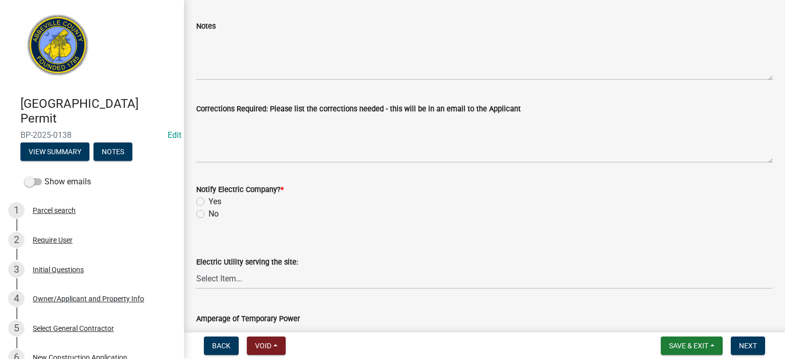
scroll to position [429, 0]
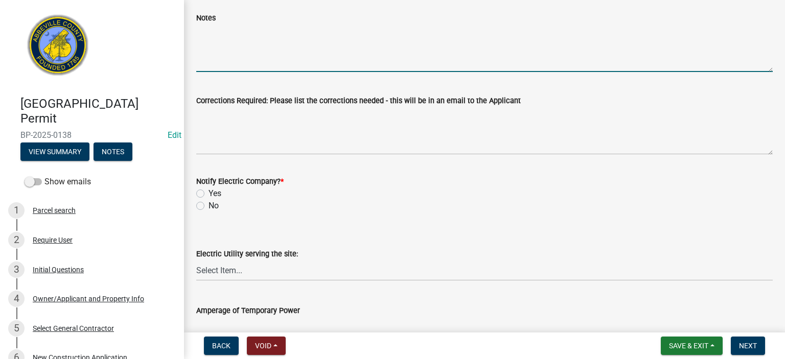
drag, startPoint x: 252, startPoint y: 38, endPoint x: 249, endPoint y: 21, distance: 17.1
click at [252, 38] on textarea "Notes" at bounding box center [484, 48] width 577 height 48
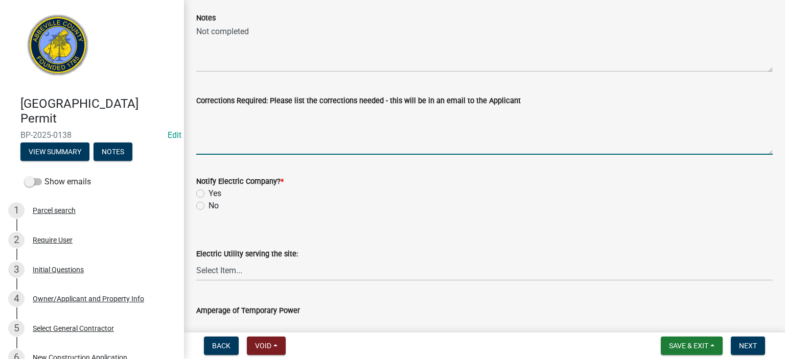
click at [353, 117] on textarea "Corrections Required: Please list the corrections needed - this will be in an e…" at bounding box center [484, 131] width 577 height 48
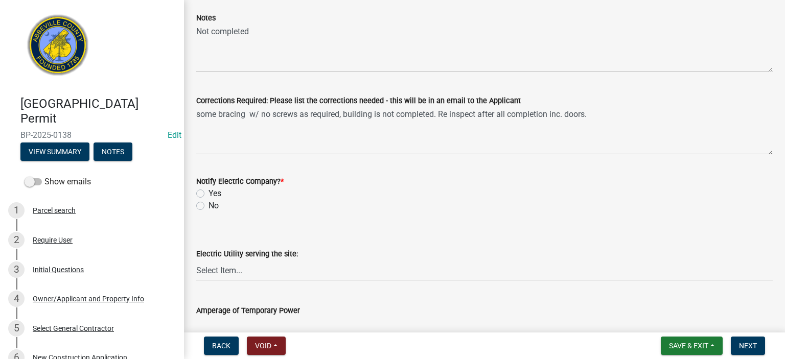
drag, startPoint x: 201, startPoint y: 204, endPoint x: 205, endPoint y: 208, distance: 5.4
click at [209, 205] on label "No" at bounding box center [214, 206] width 10 height 12
click at [209, 205] on input "No" at bounding box center [212, 203] width 7 height 7
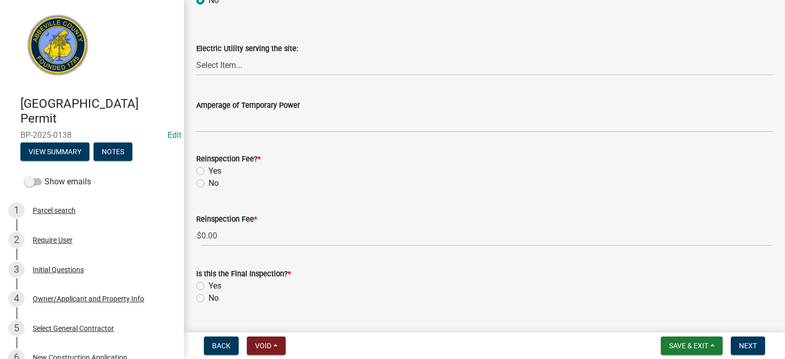
scroll to position [654, 0]
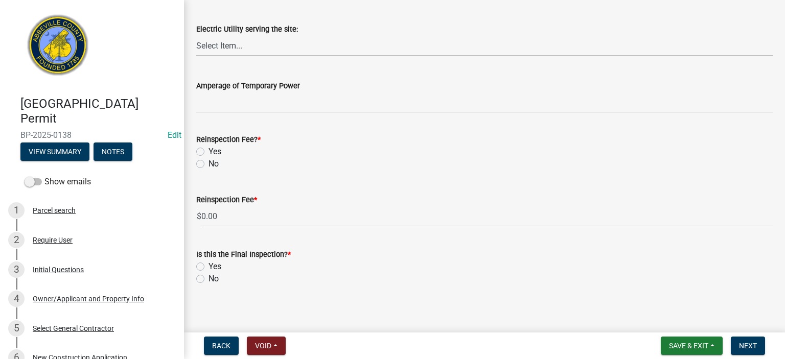
click at [209, 167] on label "No" at bounding box center [214, 164] width 10 height 12
click at [209, 165] on input "No" at bounding box center [212, 161] width 7 height 7
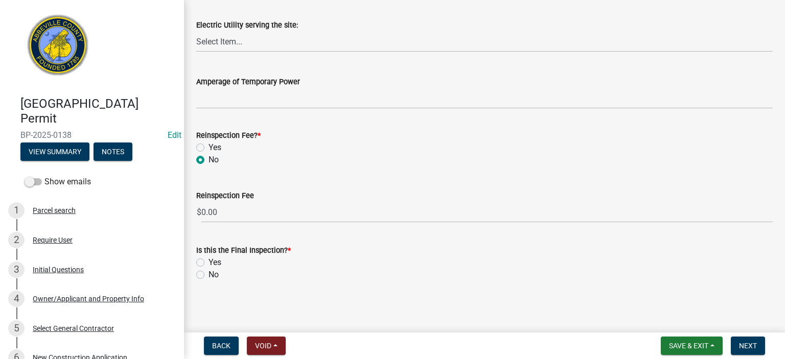
scroll to position [660, 0]
click at [209, 277] on label "No" at bounding box center [214, 273] width 10 height 12
click at [209, 274] on input "No" at bounding box center [212, 270] width 7 height 7
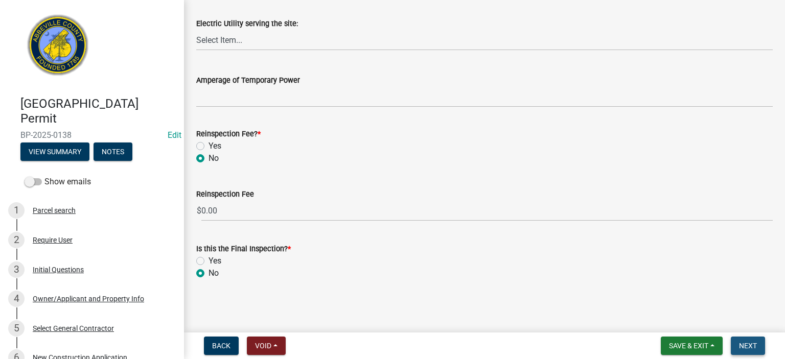
click at [744, 343] on span "Next" at bounding box center [748, 346] width 18 height 8
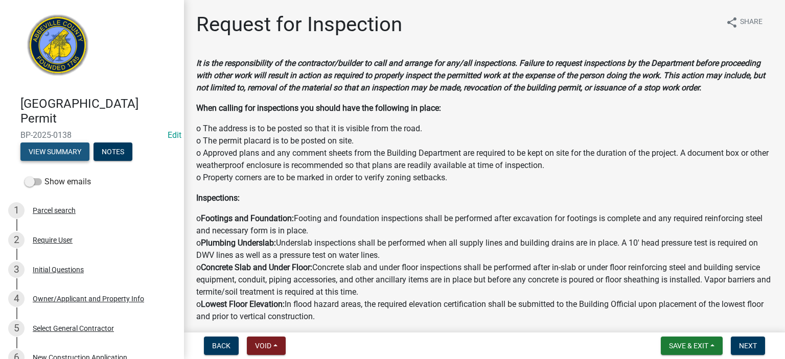
click at [55, 149] on button "View Summary" at bounding box center [54, 152] width 69 height 18
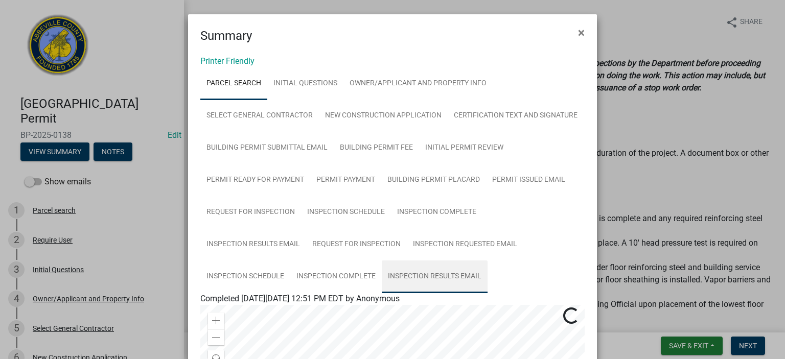
click at [435, 275] on link "Inspection Results Email" at bounding box center [435, 277] width 106 height 33
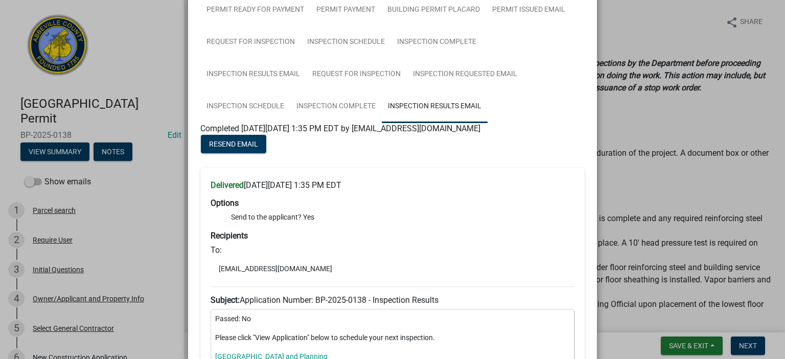
scroll to position [204, 0]
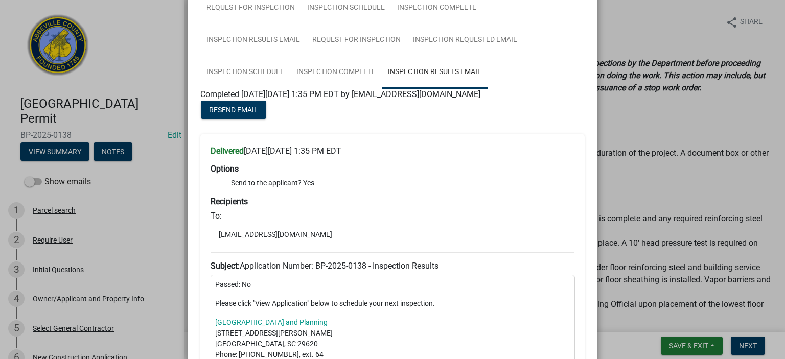
click at [776, 353] on ngb-modal-window "Summary × Printer Friendly Parcel search Initial Questions Owner/Applicant and …" at bounding box center [392, 179] width 785 height 359
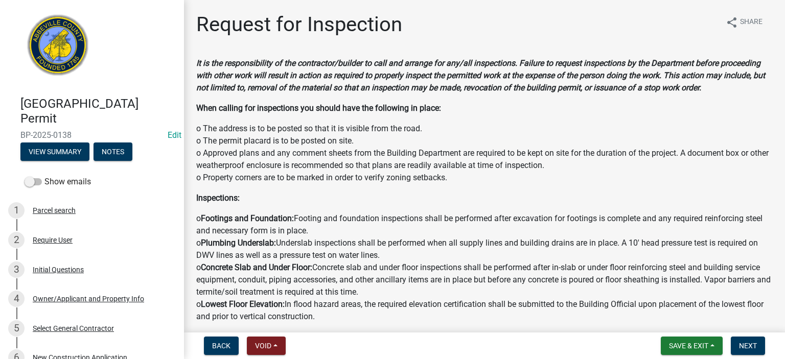
click at [781, 354] on nav "Back Void Withdraw Lock Expire Void Save & Exit Save Save & Exit Next" at bounding box center [484, 346] width 601 height 27
click at [74, 153] on button "View Summary" at bounding box center [54, 152] width 69 height 18
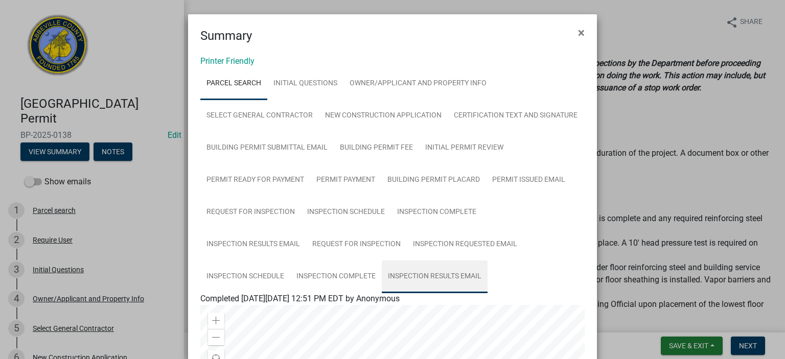
click at [444, 277] on link "Inspection Results Email" at bounding box center [435, 277] width 106 height 33
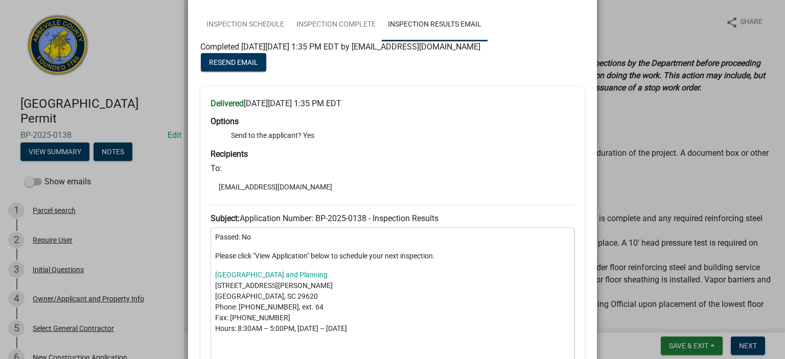
scroll to position [272, 0]
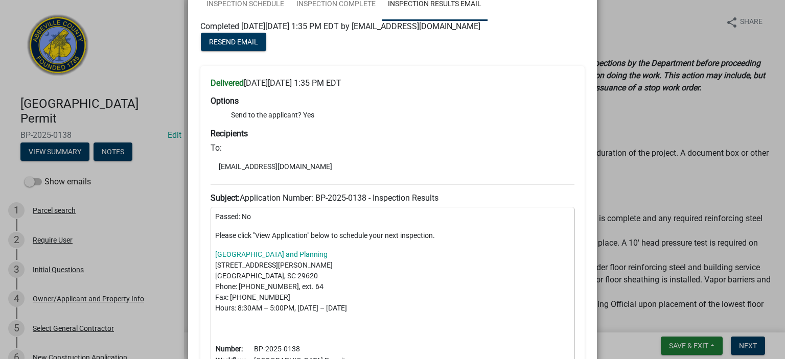
click at [775, 353] on ngb-modal-window "Summary × Printer Friendly Parcel search Initial Questions Owner/Applicant and …" at bounding box center [392, 179] width 785 height 359
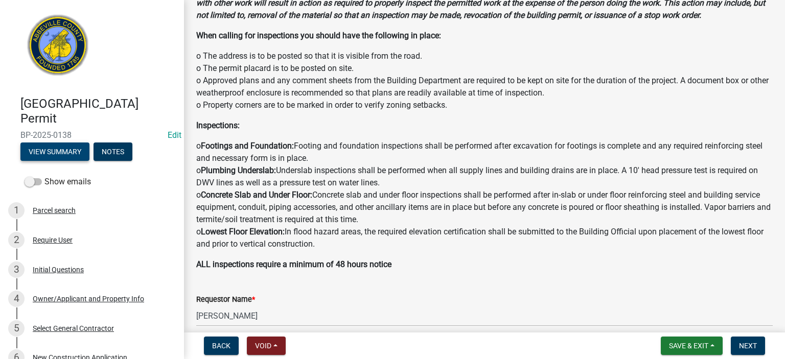
scroll to position [82, 0]
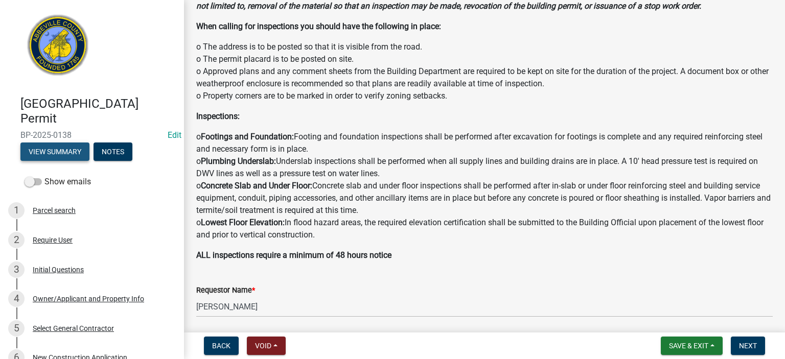
click at [76, 151] on button "View Summary" at bounding box center [54, 152] width 69 height 18
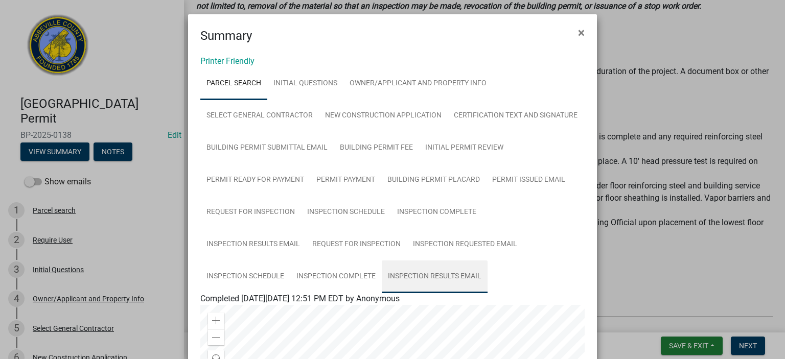
click at [441, 275] on link "Inspection Results Email" at bounding box center [435, 277] width 106 height 33
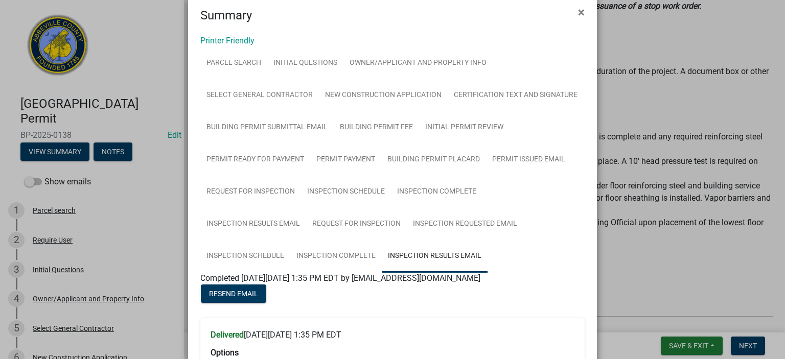
scroll to position [0, 0]
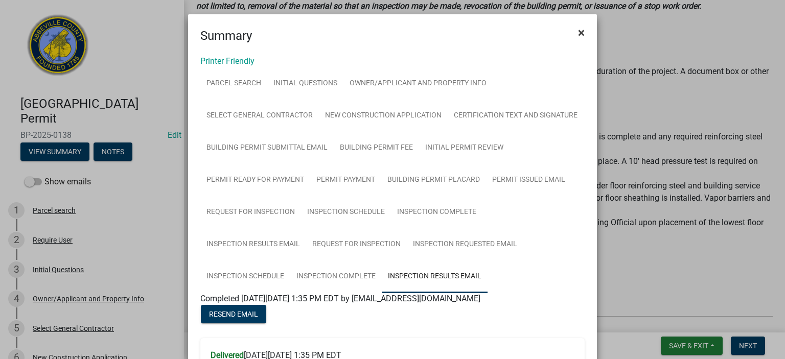
drag, startPoint x: 574, startPoint y: 29, endPoint x: 579, endPoint y: 30, distance: 5.2
click at [578, 29] on span "×" at bounding box center [581, 33] width 7 height 14
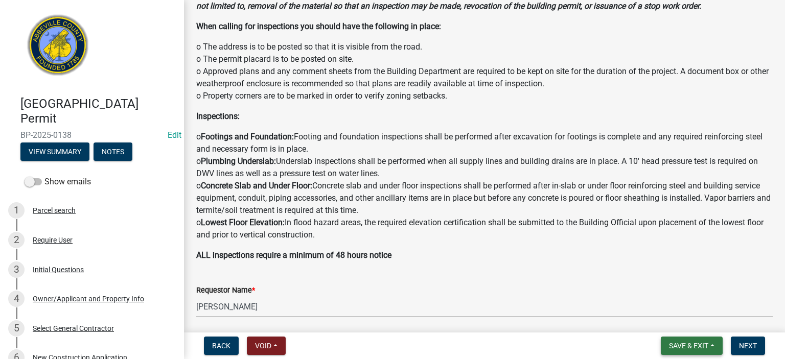
click at [689, 340] on button "Save & Exit" at bounding box center [692, 346] width 62 height 18
click at [674, 316] on button "Save & Exit" at bounding box center [682, 319] width 82 height 25
